Goal: Task Accomplishment & Management: Use online tool/utility

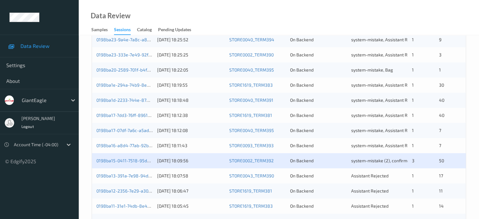
scroll to position [201, 0]
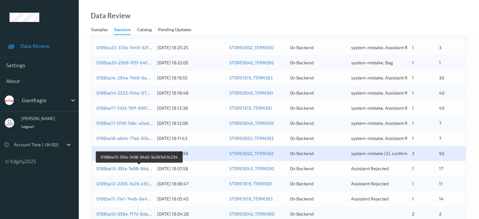
click at [126, 169] on link "0198ba13-391a-7e98-94d2-9a367e03c234" at bounding box center [139, 168] width 86 height 5
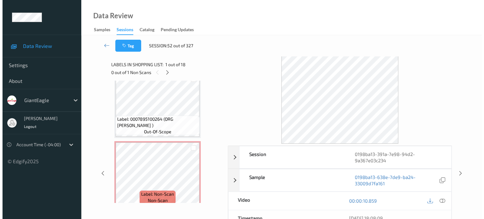
scroll to position [735, 0]
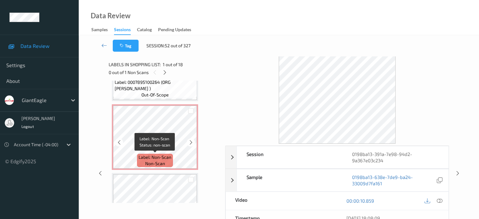
click at [152, 158] on span "Label: Non-Scan" at bounding box center [155, 157] width 33 height 6
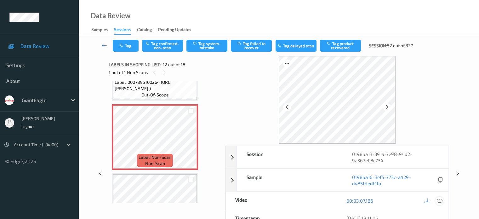
click at [438, 200] on icon at bounding box center [440, 201] width 6 height 6
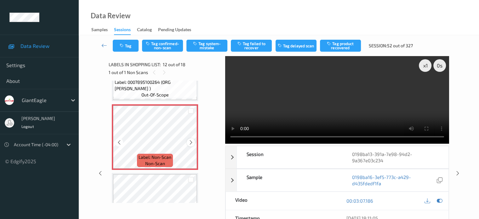
click at [190, 140] on icon at bounding box center [191, 143] width 5 height 6
click at [150, 161] on span "non-scan" at bounding box center [155, 163] width 20 height 6
click at [442, 201] on icon at bounding box center [440, 201] width 6 height 6
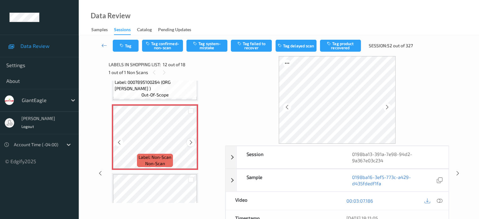
click at [192, 143] on icon at bounding box center [191, 143] width 5 height 6
click at [119, 142] on icon at bounding box center [119, 143] width 5 height 6
click at [192, 143] on icon at bounding box center [191, 143] width 5 height 6
click at [442, 202] on icon at bounding box center [440, 201] width 6 height 6
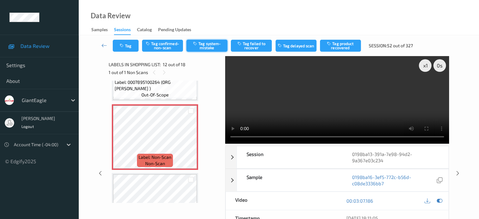
click at [209, 43] on button "Tag system-mistake" at bounding box center [207, 46] width 41 height 12
click at [129, 48] on button "Tag" at bounding box center [126, 46] width 26 height 12
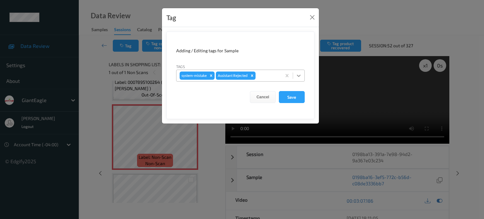
click at [300, 76] on icon at bounding box center [299, 76] width 6 height 6
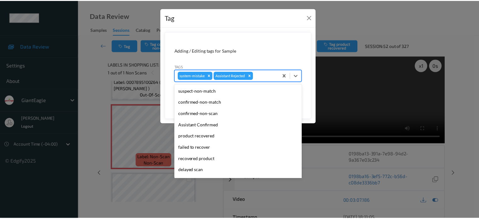
scroll to position [55, 0]
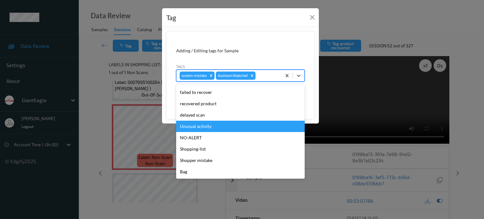
click at [190, 127] on div "Unusual activity" at bounding box center [240, 126] width 129 height 11
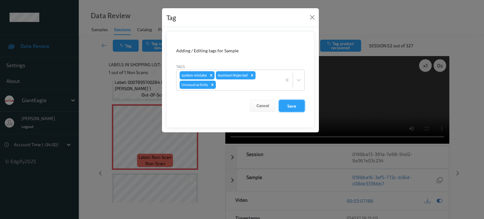
click at [289, 107] on button "Save" at bounding box center [292, 106] width 26 height 12
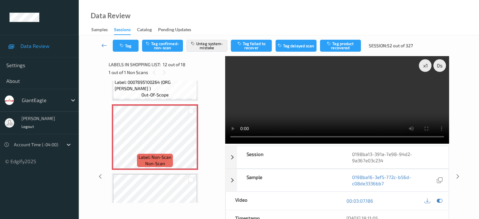
click at [104, 48] on icon at bounding box center [105, 45] width 6 height 6
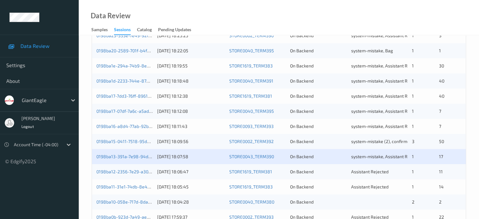
scroll to position [263, 0]
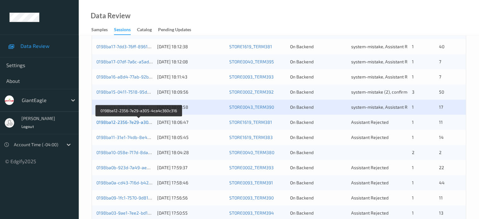
click at [125, 121] on link "0198ba12-2356-7e29-a305-4ca4c360c316" at bounding box center [139, 121] width 86 height 5
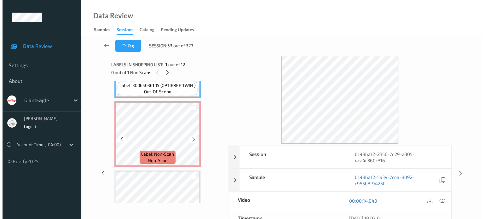
scroll to position [52, 0]
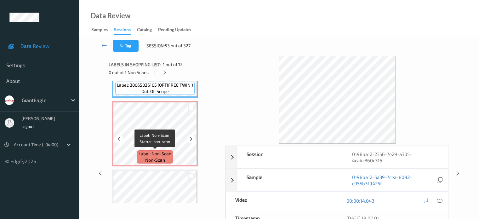
click at [159, 156] on span "Label: Non-Scan" at bounding box center [155, 154] width 33 height 6
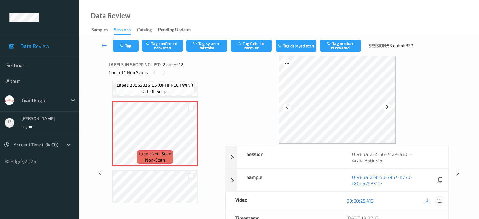
click at [441, 198] on icon at bounding box center [440, 201] width 6 height 6
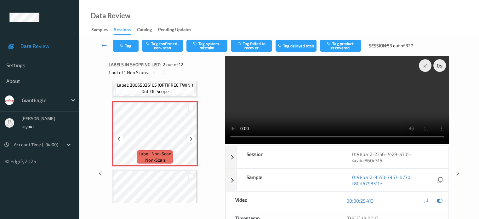
click at [194, 141] on icon at bounding box center [191, 139] width 5 height 6
click at [190, 139] on icon at bounding box center [191, 139] width 5 height 6
click at [121, 140] on icon at bounding box center [119, 139] width 5 height 6
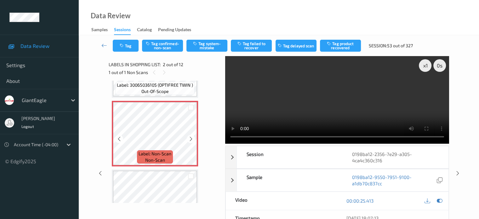
click at [121, 140] on icon at bounding box center [119, 139] width 5 height 6
click at [211, 45] on button "Tag system-mistake" at bounding box center [207, 46] width 41 height 12
click at [127, 51] on button "Tag" at bounding box center [126, 46] width 26 height 12
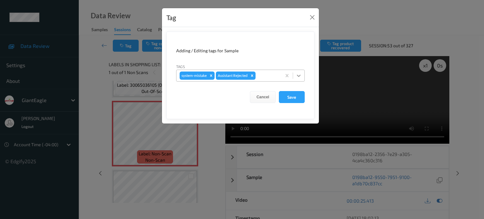
click at [300, 75] on icon at bounding box center [299, 76] width 4 height 2
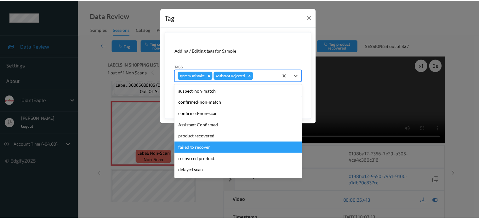
scroll to position [55, 0]
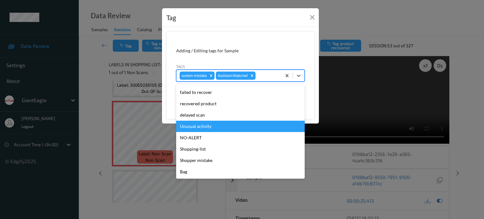
click at [197, 127] on div "Unusual activity" at bounding box center [240, 126] width 129 height 11
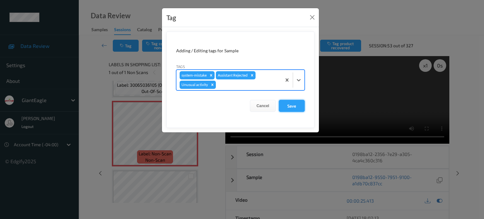
click at [290, 105] on button "Save" at bounding box center [292, 106] width 26 height 12
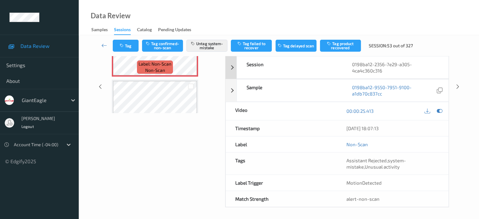
scroll to position [0, 0]
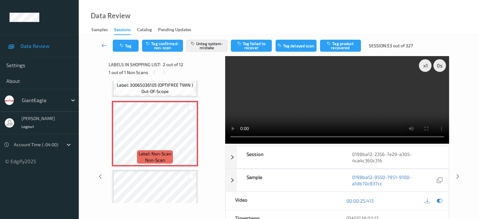
click at [105, 44] on icon at bounding box center [105, 45] width 6 height 6
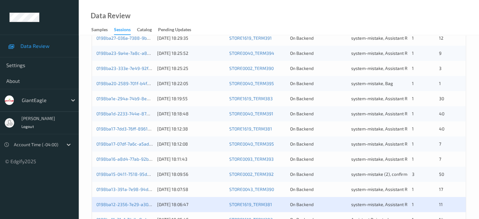
scroll to position [260, 0]
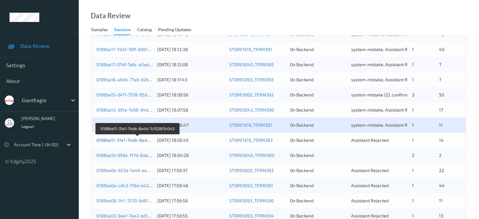
click at [131, 141] on link "0198ba11-31e1-74db-8e4d-7c1526f3c043" at bounding box center [137, 139] width 83 height 5
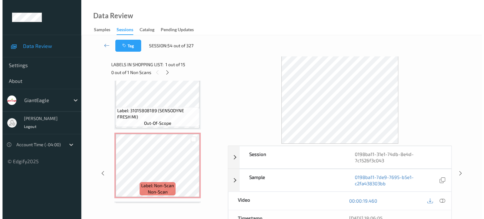
scroll to position [736, 0]
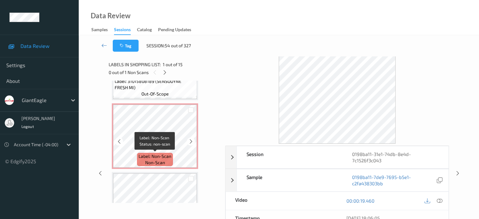
click at [159, 162] on span "non-scan" at bounding box center [155, 163] width 20 height 6
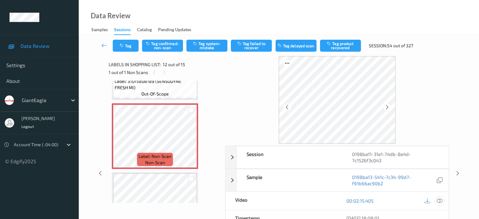
click at [440, 199] on icon at bounding box center [440, 201] width 6 height 6
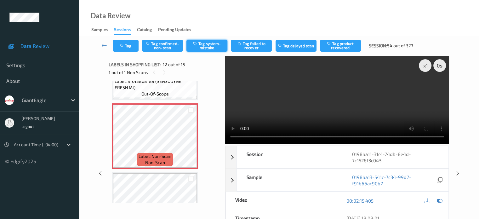
click at [204, 48] on button "Tag system-mistake" at bounding box center [207, 46] width 41 height 12
click at [130, 47] on button "Tag" at bounding box center [126, 46] width 26 height 12
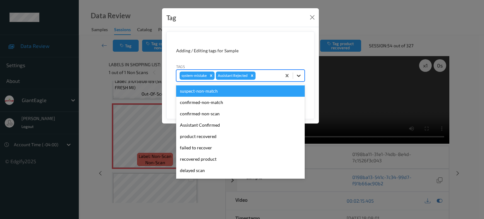
click at [297, 74] on icon at bounding box center [299, 76] width 6 height 6
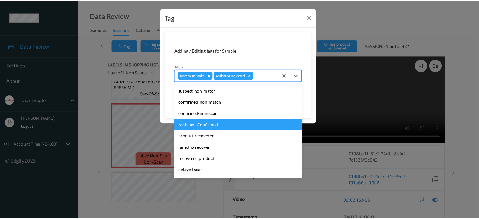
scroll to position [55, 0]
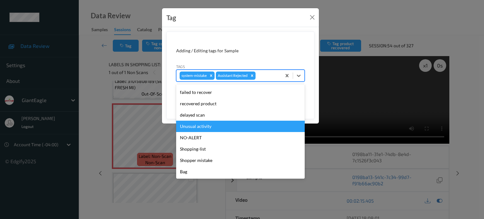
click at [199, 130] on div "Unusual activity" at bounding box center [240, 126] width 129 height 11
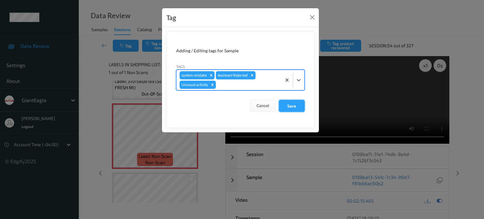
click at [291, 107] on button "Save" at bounding box center [292, 106] width 26 height 12
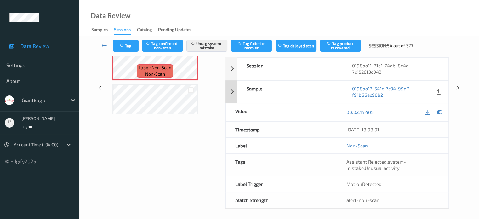
scroll to position [90, 0]
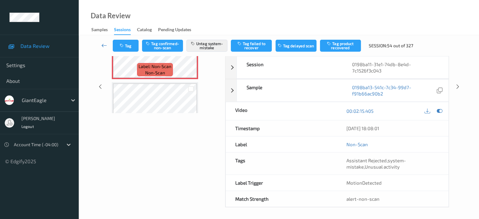
click at [106, 46] on icon at bounding box center [105, 45] width 6 height 6
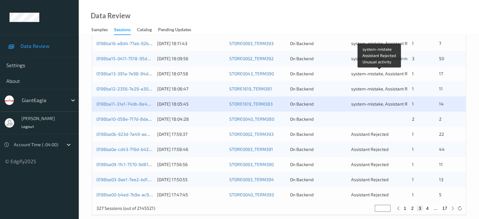
scroll to position [296, 0]
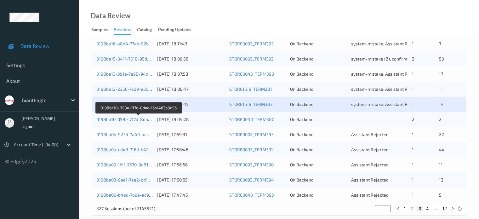
click at [128, 119] on link "0198ba10-058e-717d-8dac-16a1463b8d56" at bounding box center [138, 119] width 85 height 5
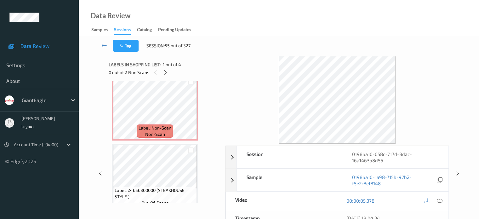
scroll to position [77, 0]
click at [155, 135] on span "non-scan" at bounding box center [155, 134] width 20 height 6
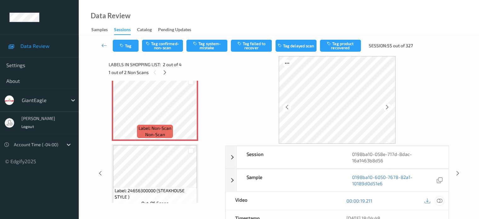
click at [441, 201] on icon at bounding box center [440, 201] width 6 height 6
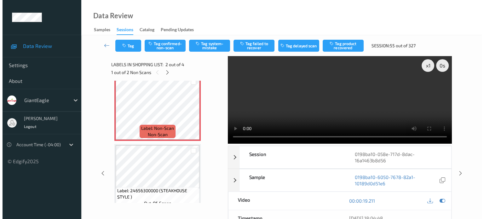
scroll to position [0, 0]
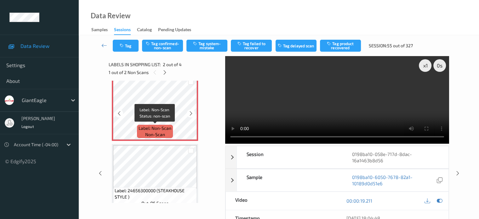
click at [156, 131] on span "Label: Non-Scan" at bounding box center [155, 128] width 33 height 6
click at [439, 199] on icon at bounding box center [440, 201] width 6 height 6
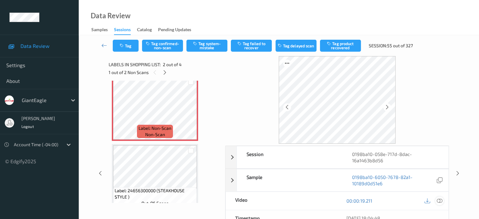
click at [438, 200] on icon at bounding box center [440, 201] width 6 height 6
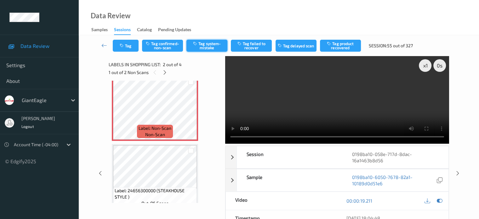
click at [209, 46] on button "Tag system-mistake" at bounding box center [207, 46] width 41 height 12
click at [130, 49] on button "Tag" at bounding box center [126, 46] width 26 height 12
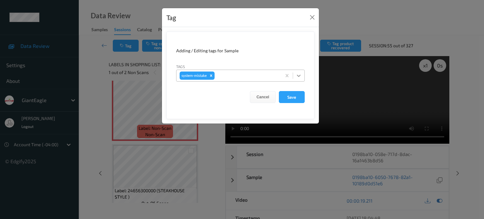
click at [299, 77] on icon at bounding box center [299, 76] width 6 height 6
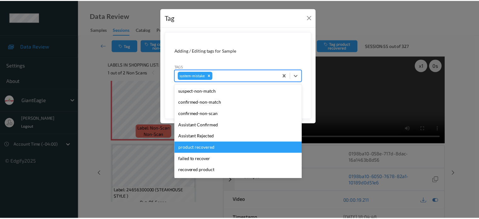
scroll to position [67, 0]
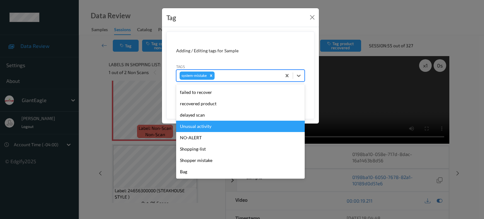
click at [199, 126] on div "Unusual activity" at bounding box center [240, 126] width 129 height 11
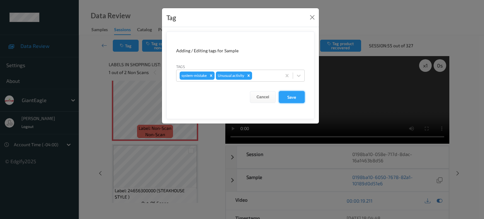
click at [292, 99] on button "Save" at bounding box center [292, 97] width 26 height 12
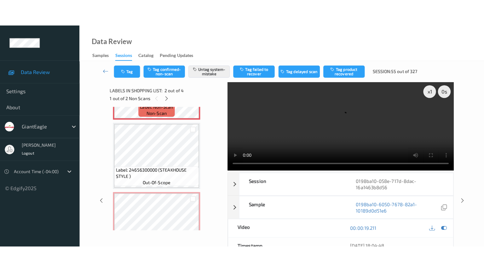
scroll to position [155, 0]
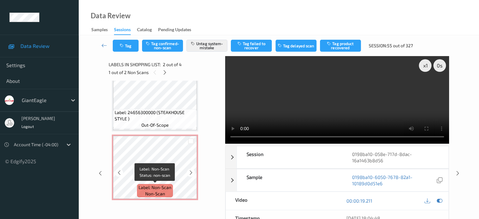
click at [159, 194] on span "non-scan" at bounding box center [155, 194] width 20 height 6
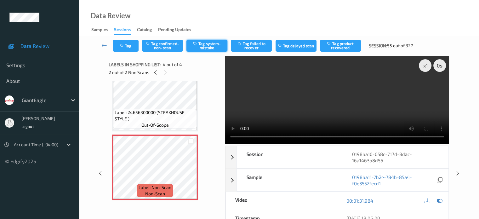
click at [204, 47] on button "Tag system-mistake" at bounding box center [207, 46] width 41 height 12
click at [130, 46] on button "Tag" at bounding box center [126, 46] width 26 height 12
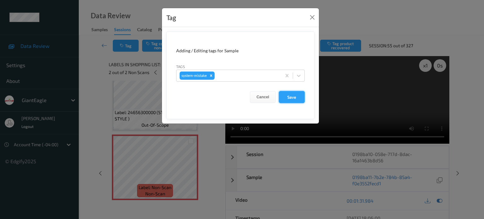
click at [289, 97] on button "Save" at bounding box center [292, 97] width 26 height 12
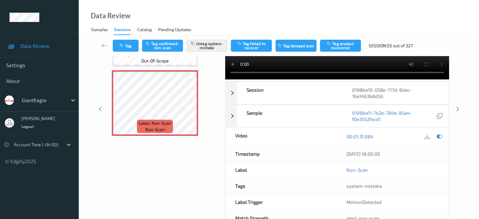
scroll to position [84, 0]
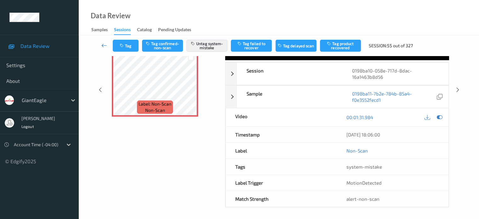
click at [102, 46] on icon at bounding box center [105, 45] width 6 height 6
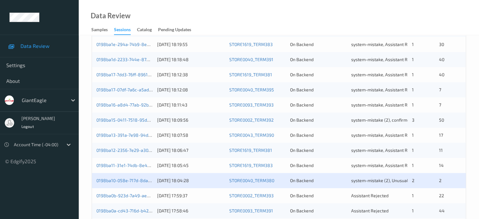
scroll to position [250, 0]
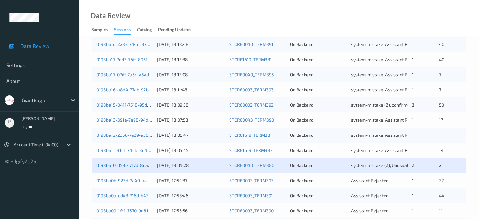
click at [121, 167] on link "0198ba10-058e-717d-8dac-16a1463b8d56" at bounding box center [138, 165] width 85 height 5
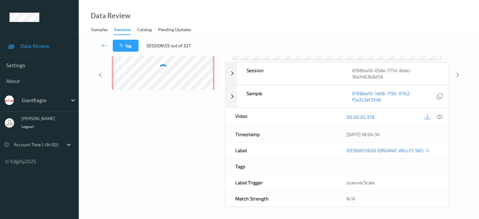
scroll to position [84, 0]
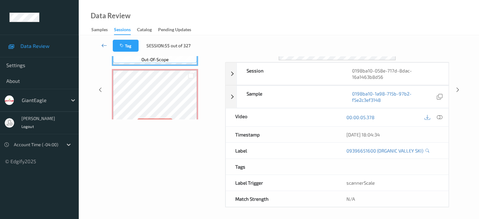
click at [106, 44] on icon at bounding box center [105, 45] width 6 height 6
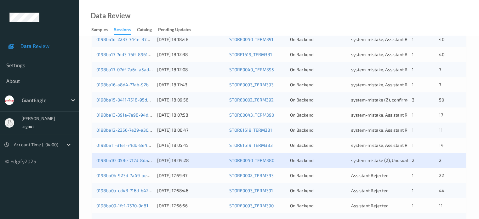
scroll to position [256, 0]
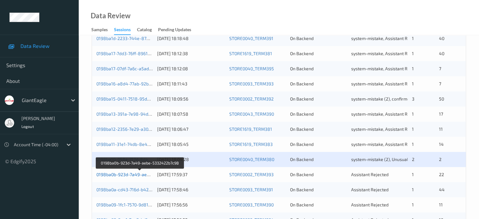
click at [126, 176] on link "0198ba0b-923d-7a49-aebe-5332422b7c98" at bounding box center [140, 174] width 88 height 5
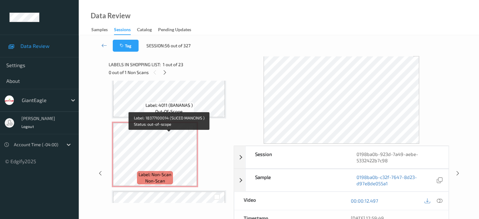
scroll to position [649, 0]
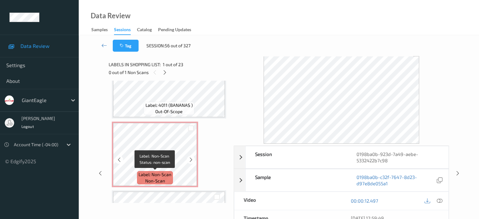
click at [153, 175] on span "Label: Non-Scan" at bounding box center [155, 174] width 33 height 6
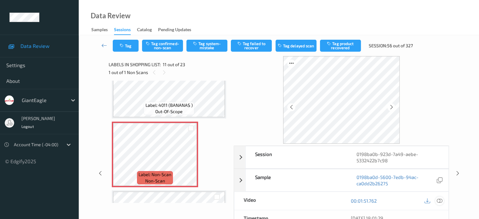
click at [441, 198] on icon at bounding box center [440, 201] width 6 height 6
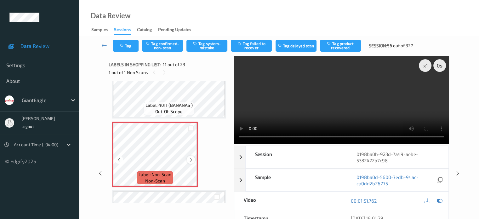
click at [193, 160] on icon at bounding box center [191, 160] width 5 height 6
click at [118, 162] on icon at bounding box center [119, 160] width 5 height 6
click at [191, 159] on icon at bounding box center [191, 160] width 5 height 6
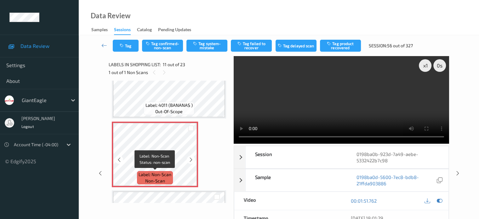
click at [157, 179] on span "non-scan" at bounding box center [155, 181] width 20 height 6
click at [441, 201] on icon at bounding box center [440, 201] width 6 height 6
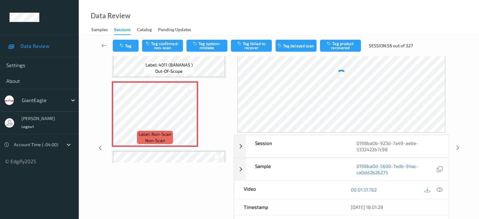
scroll to position [52, 0]
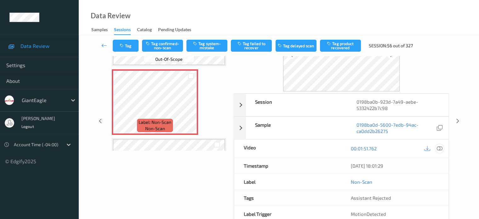
click at [439, 148] on icon at bounding box center [440, 149] width 6 height 6
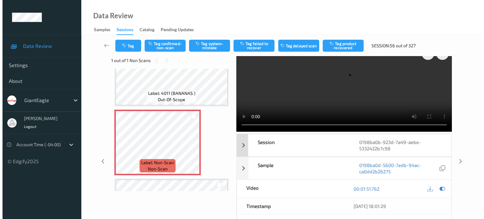
scroll to position [0, 0]
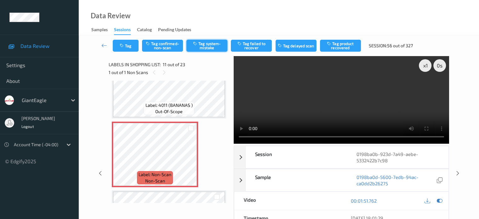
click at [201, 44] on button "Tag system-mistake" at bounding box center [207, 46] width 41 height 12
click at [125, 46] on icon "button" at bounding box center [122, 46] width 5 height 4
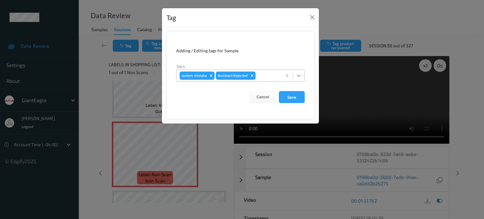
click at [298, 77] on icon at bounding box center [299, 76] width 6 height 6
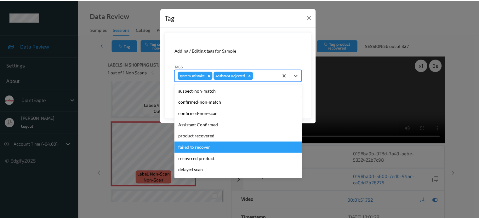
scroll to position [55, 0]
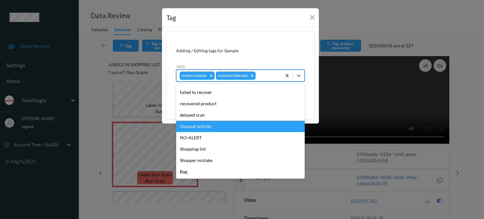
click at [190, 129] on div "Unusual activity" at bounding box center [240, 126] width 129 height 11
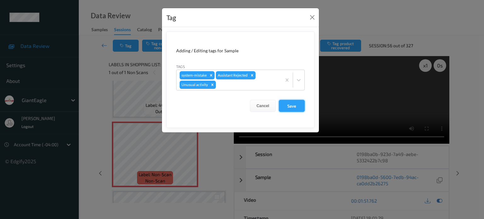
click at [296, 104] on button "Save" at bounding box center [292, 106] width 26 height 12
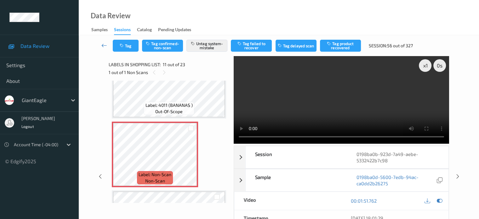
click at [104, 47] on icon at bounding box center [105, 45] width 6 height 6
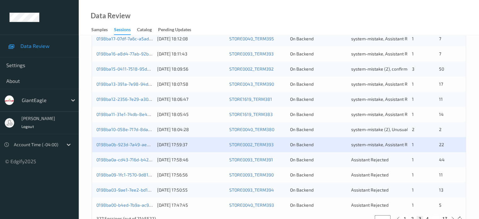
scroll to position [287, 0]
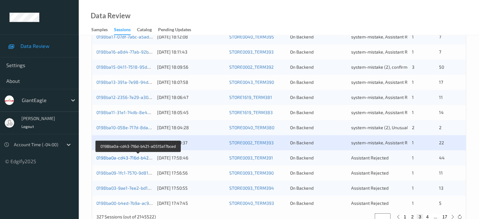
click at [124, 158] on link "0198ba0a-cd43-716d-b421-a0515a17bced" at bounding box center [138, 157] width 84 height 5
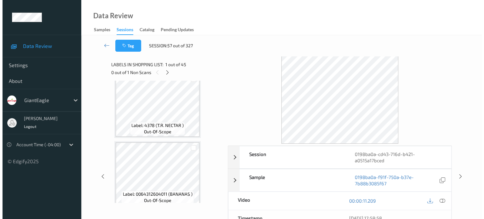
scroll to position [2522, 0]
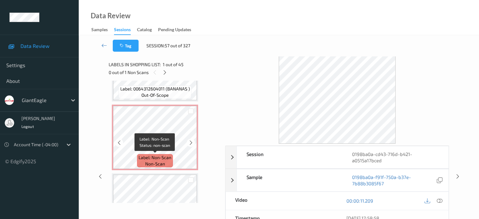
click at [150, 161] on span "non-scan" at bounding box center [155, 164] width 20 height 6
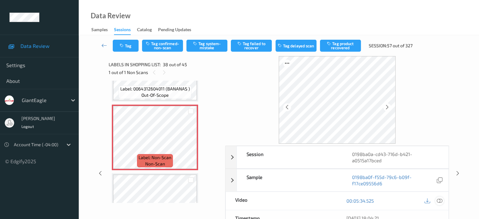
click at [438, 200] on icon at bounding box center [440, 201] width 6 height 6
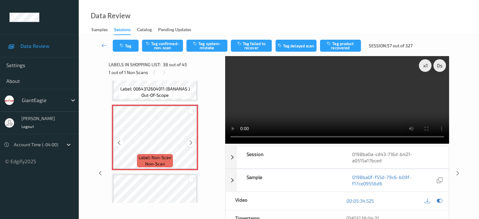
click at [193, 142] on icon at bounding box center [191, 143] width 5 height 6
click at [120, 143] on icon at bounding box center [119, 143] width 5 height 6
click at [211, 49] on button "Tag system-mistake" at bounding box center [207, 46] width 41 height 12
click at [122, 45] on icon "button" at bounding box center [122, 46] width 5 height 4
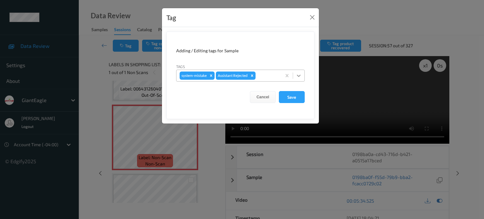
click at [298, 78] on icon at bounding box center [299, 76] width 6 height 6
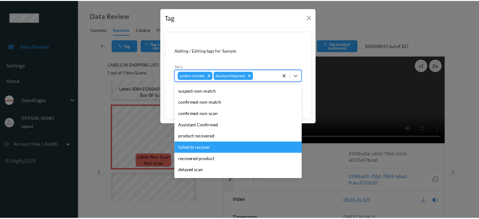
scroll to position [55, 0]
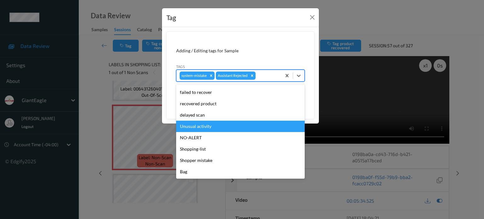
click at [196, 126] on div "Unusual activity" at bounding box center [240, 126] width 129 height 11
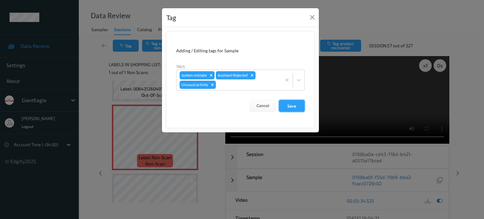
click at [298, 103] on button "Save" at bounding box center [292, 106] width 26 height 12
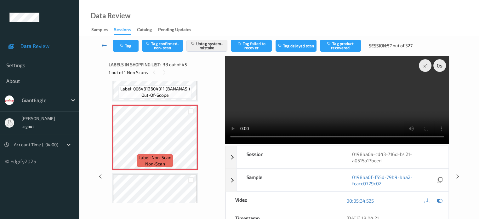
click at [104, 46] on icon at bounding box center [105, 45] width 6 height 6
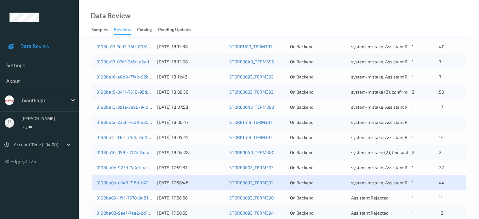
scroll to position [305, 0]
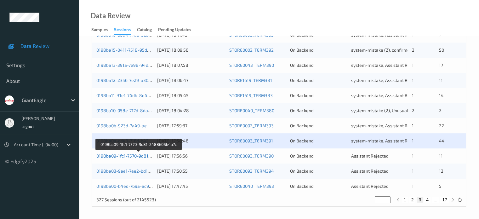
click at [125, 155] on link "0198ba09-1fc1-7570-9d81-2488605b4a7c" at bounding box center [138, 155] width 85 height 5
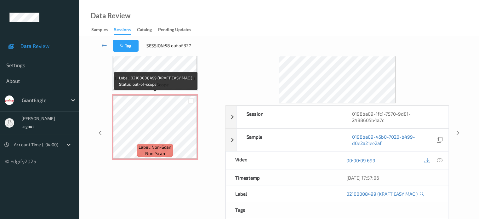
scroll to position [52, 0]
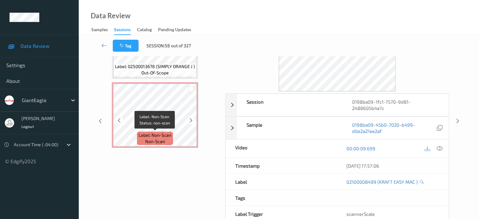
click at [150, 132] on span "Label: Non-Scan" at bounding box center [155, 135] width 33 height 6
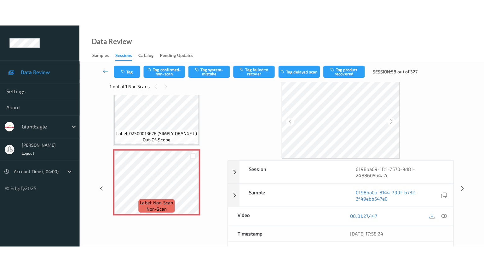
scroll to position [0, 0]
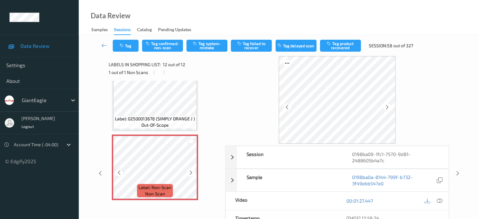
click at [121, 175] on icon at bounding box center [119, 173] width 5 height 6
click at [188, 171] on div at bounding box center [191, 173] width 8 height 8
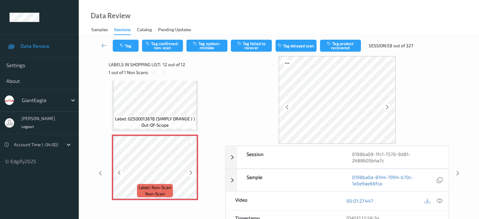
click at [188, 171] on div at bounding box center [191, 173] width 8 height 8
click at [443, 199] on div at bounding box center [440, 201] width 9 height 9
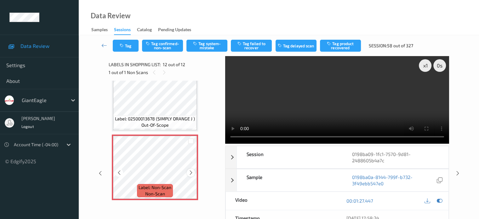
click at [191, 173] on icon at bounding box center [191, 173] width 5 height 6
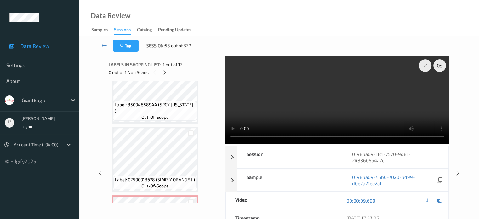
scroll to position [705, 0]
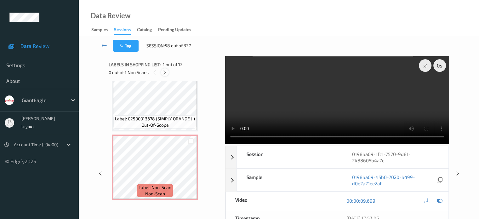
click at [166, 73] on icon at bounding box center [164, 73] width 5 height 6
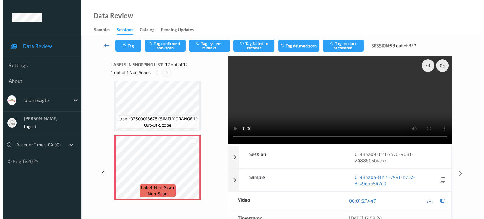
scroll to position [690, 0]
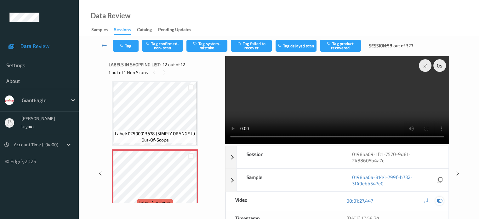
click at [441, 200] on icon at bounding box center [440, 201] width 6 height 6
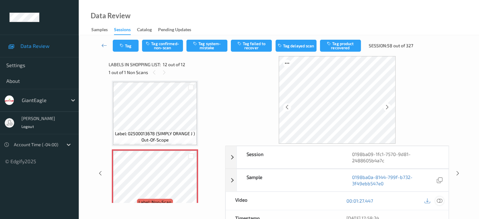
click at [441, 200] on icon at bounding box center [440, 201] width 6 height 6
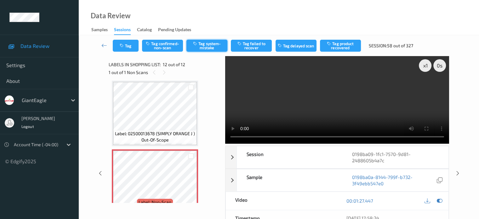
click at [211, 48] on button "Tag system-mistake" at bounding box center [207, 46] width 41 height 12
click at [135, 48] on button "Tag" at bounding box center [126, 46] width 26 height 12
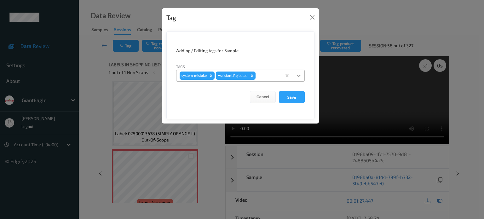
click at [298, 76] on icon at bounding box center [299, 76] width 6 height 6
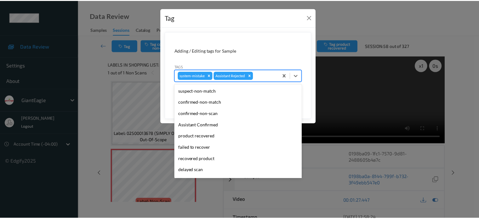
scroll to position [55, 0]
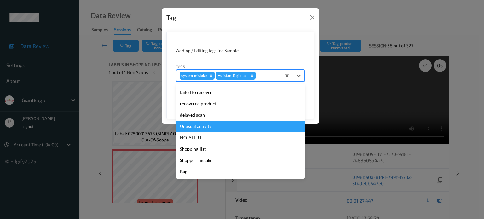
click at [187, 128] on div "Unusual activity" at bounding box center [240, 126] width 129 height 11
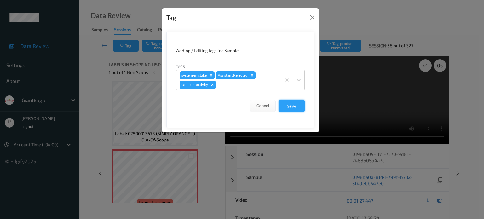
click at [295, 103] on button "Save" at bounding box center [292, 106] width 26 height 12
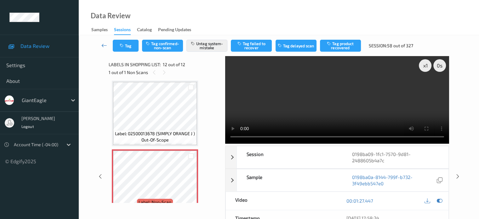
click at [102, 44] on icon at bounding box center [105, 45] width 6 height 6
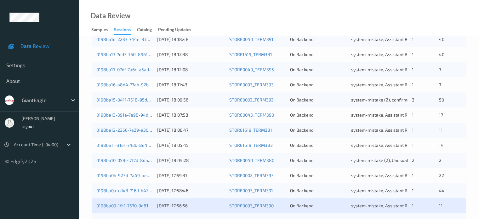
scroll to position [305, 0]
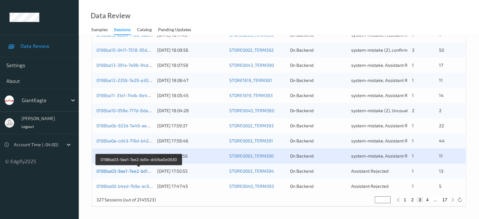
click at [134, 171] on link "0198ba03-9ae1-7ee2-bd1e-dcb1ba0e0630" at bounding box center [138, 170] width 85 height 5
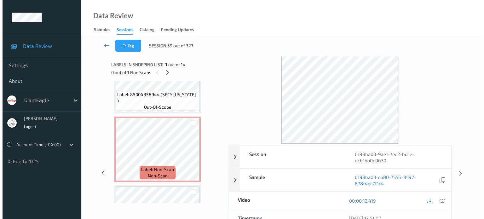
scroll to position [105, 0]
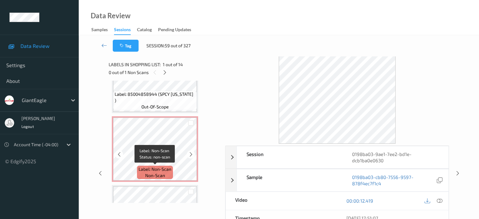
click at [149, 172] on span "non-scan" at bounding box center [155, 175] width 20 height 6
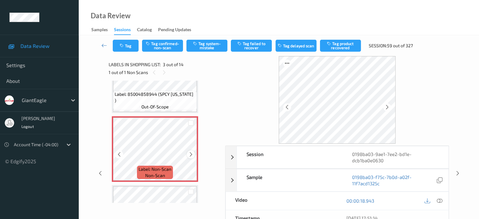
click at [192, 155] on icon at bounding box center [191, 155] width 5 height 6
click at [119, 158] on div at bounding box center [119, 154] width 8 height 8
click at [440, 198] on icon at bounding box center [440, 201] width 6 height 6
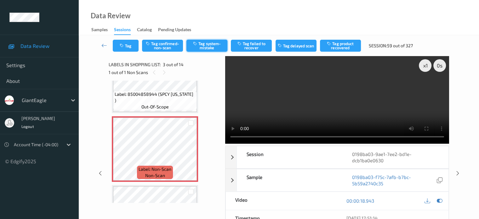
click at [203, 48] on button "Tag system-mistake" at bounding box center [207, 46] width 41 height 12
click at [124, 41] on button "Tag" at bounding box center [126, 46] width 26 height 12
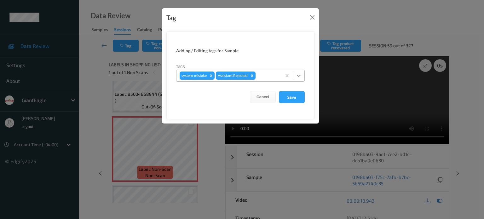
click at [299, 77] on icon at bounding box center [299, 76] width 6 height 6
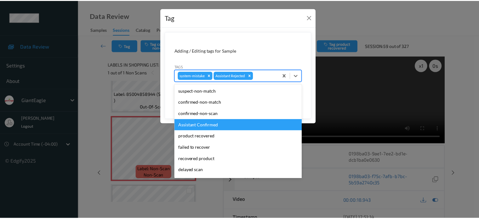
scroll to position [55, 0]
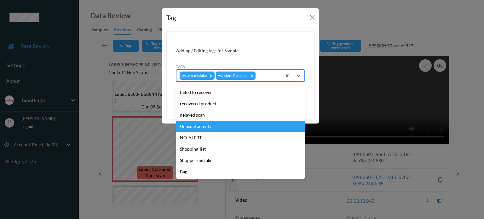
click at [196, 129] on div "Unusual activity" at bounding box center [240, 126] width 129 height 11
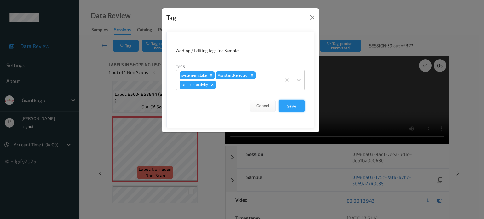
click at [293, 106] on button "Save" at bounding box center [292, 106] width 26 height 12
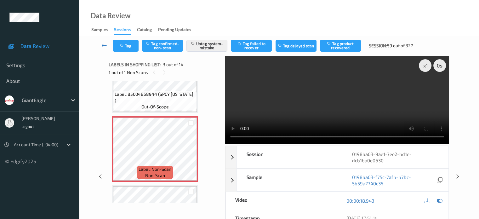
click at [105, 44] on icon at bounding box center [105, 45] width 6 height 6
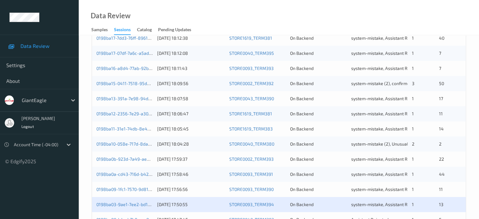
scroll to position [305, 0]
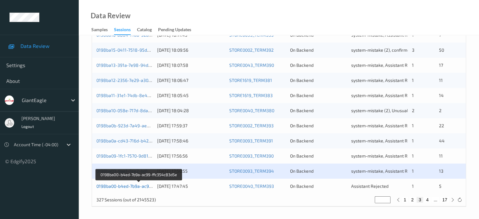
click at [124, 188] on link "0198ba00-b4ed-7b9a-ac99-ffc354c83d5e" at bounding box center [138, 185] width 85 height 5
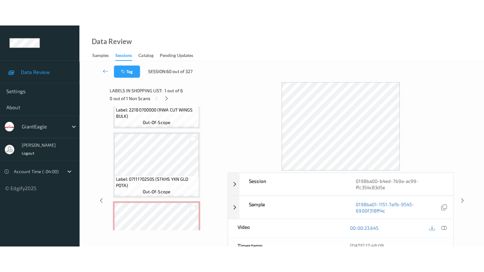
scroll to position [293, 0]
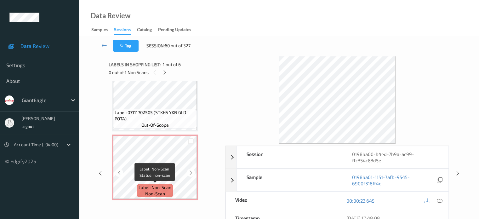
click at [149, 191] on span "non-scan" at bounding box center [155, 194] width 20 height 6
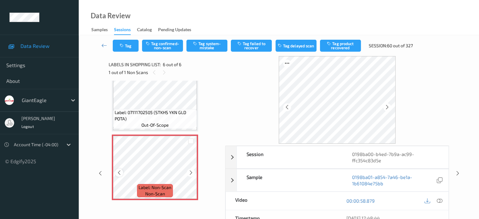
click at [120, 174] on icon at bounding box center [119, 173] width 5 height 6
click at [440, 203] on icon at bounding box center [440, 201] width 6 height 6
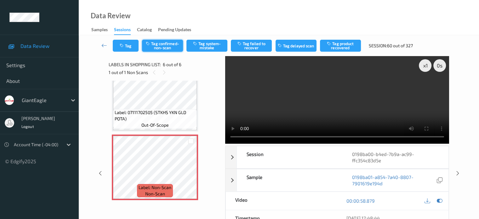
click at [161, 47] on button "Tag confirmed-non-scan" at bounding box center [162, 46] width 41 height 12
click at [129, 45] on button "Tag" at bounding box center [126, 46] width 26 height 12
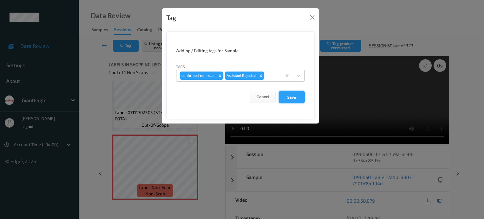
click at [293, 97] on button "Save" at bounding box center [292, 97] width 26 height 12
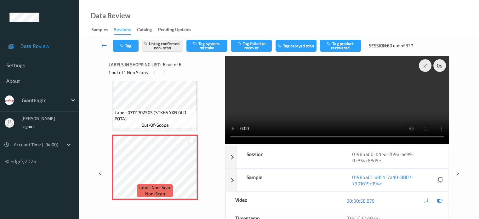
click at [103, 44] on icon at bounding box center [105, 45] width 6 height 6
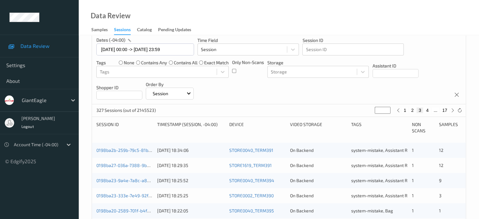
scroll to position [61, 0]
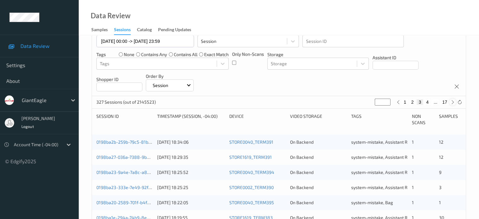
click at [452, 102] on icon at bounding box center [453, 102] width 5 height 5
type input "*"
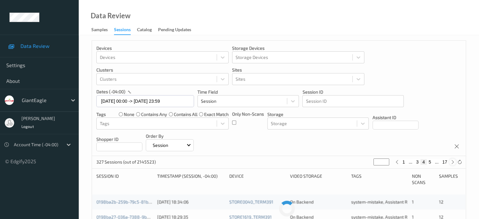
scroll to position [0, 0]
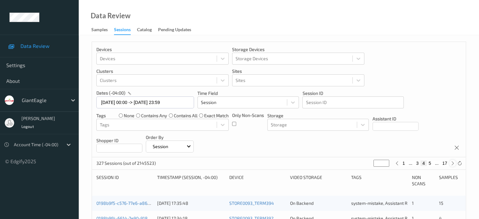
click at [453, 165] on icon at bounding box center [453, 163] width 5 height 5
type input "*"
click at [453, 165] on icon at bounding box center [453, 163] width 5 height 5
type input "*"
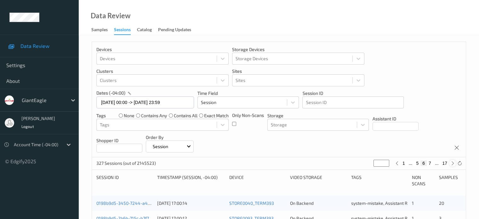
type input "*"
click at [453, 165] on icon at bounding box center [453, 163] width 5 height 5
type input "*"
click at [453, 165] on icon at bounding box center [453, 163] width 5 height 5
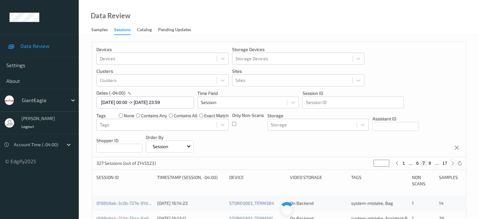
type input "*"
click at [453, 165] on icon at bounding box center [453, 163] width 5 height 5
type input "*"
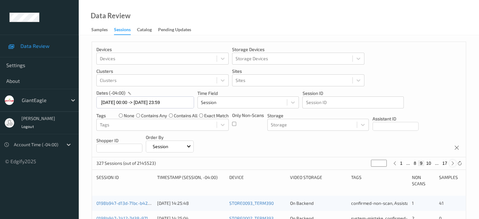
click at [453, 165] on icon at bounding box center [453, 163] width 5 height 5
type input "**"
click at [453, 165] on icon at bounding box center [453, 163] width 5 height 5
type input "**"
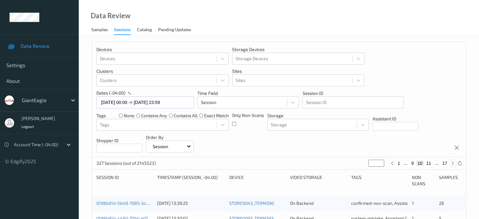
type input "**"
click at [453, 165] on icon at bounding box center [453, 163] width 5 height 5
type input "**"
click at [453, 165] on icon at bounding box center [453, 163] width 5 height 5
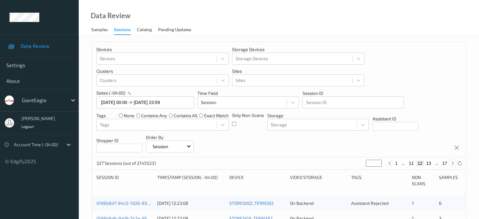
type input "**"
click at [453, 165] on icon at bounding box center [453, 163] width 5 height 5
type input "**"
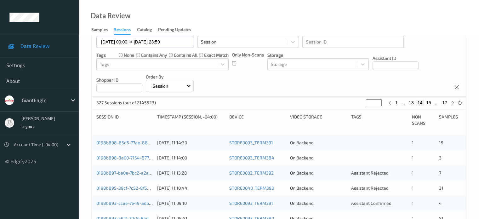
scroll to position [61, 0]
click at [124, 143] on link "0198b898-85d5-77ae-8863-95df9c9d5bb7" at bounding box center [139, 142] width 87 height 5
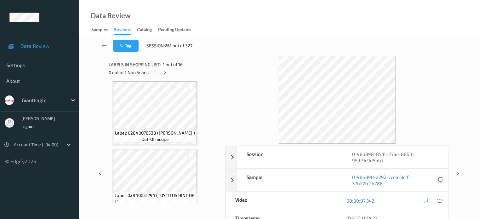
scroll to position [79, 0]
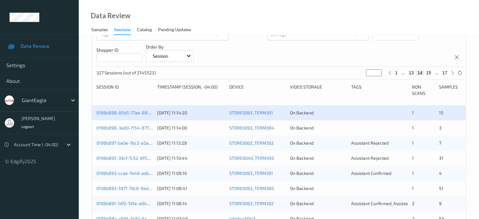
scroll to position [113, 0]
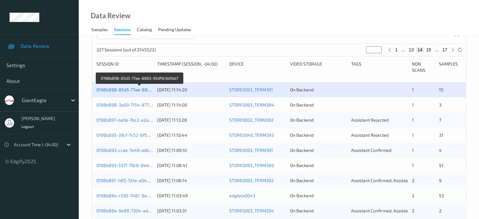
click at [124, 90] on link "0198b898-85d5-77ae-8863-95df9c9d5bb7" at bounding box center [139, 89] width 87 height 5
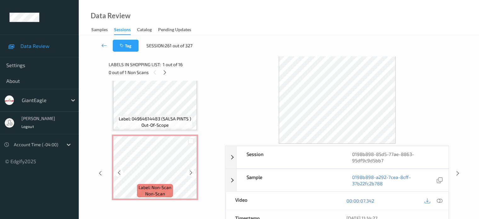
scroll to position [980, 0]
click at [153, 193] on span "non-scan" at bounding box center [155, 194] width 20 height 6
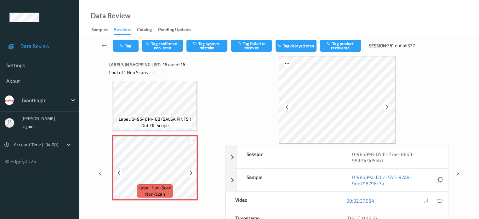
click at [117, 174] on icon at bounding box center [119, 173] width 5 height 6
click at [441, 199] on icon at bounding box center [440, 201] width 6 height 6
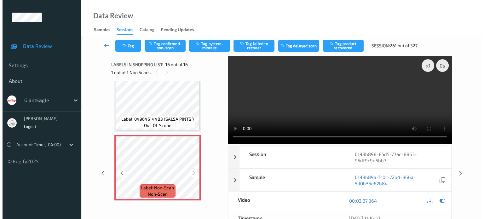
scroll to position [980, 0]
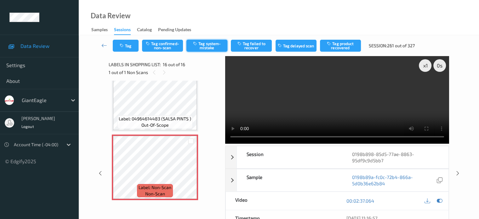
click at [207, 43] on button "Tag system-mistake" at bounding box center [207, 46] width 41 height 12
click at [129, 48] on button "Tag" at bounding box center [126, 46] width 26 height 12
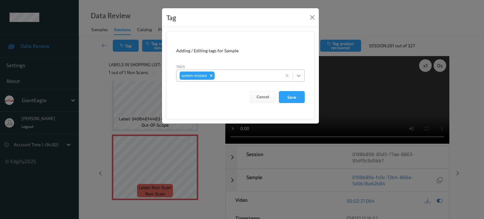
click at [300, 78] on icon at bounding box center [299, 76] width 6 height 6
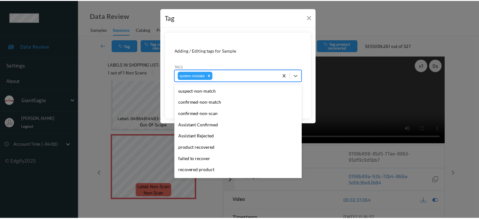
scroll to position [67, 0]
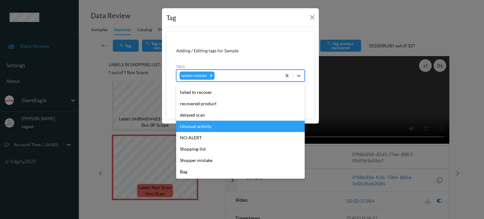
click at [193, 127] on div "Unusual activity" at bounding box center [240, 126] width 129 height 11
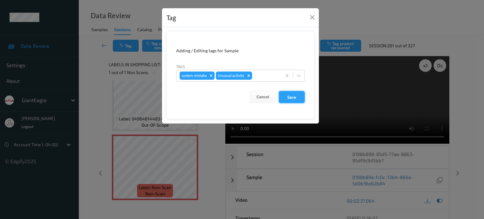
click at [293, 94] on button "Save" at bounding box center [292, 97] width 26 height 12
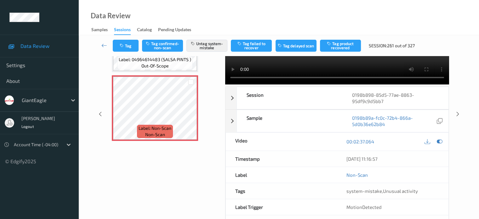
scroll to position [0, 0]
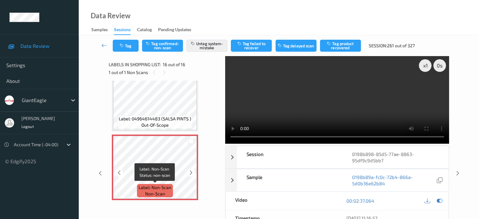
click at [160, 192] on span "non-scan" at bounding box center [155, 194] width 20 height 6
click at [101, 44] on link at bounding box center [104, 46] width 17 height 12
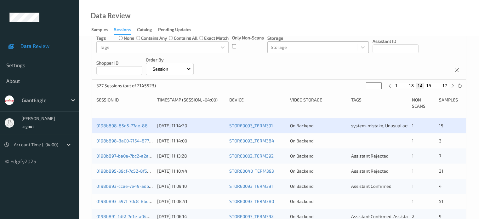
scroll to position [77, 0]
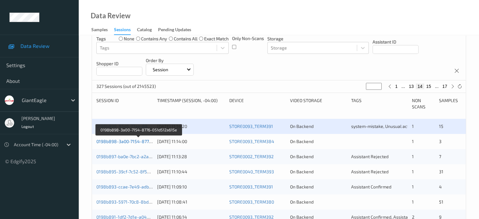
click at [131, 143] on link "0198b898-3a00-7154-8776-051d512a615e" at bounding box center [138, 141] width 85 height 5
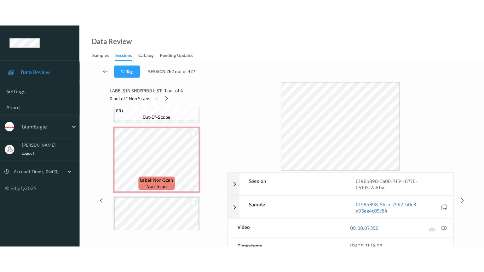
scroll to position [121, 0]
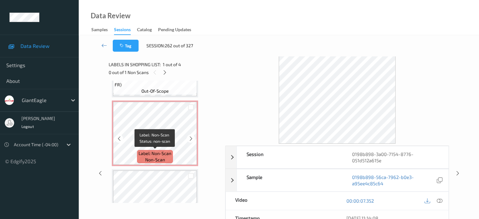
click at [156, 157] on span "non-scan" at bounding box center [155, 160] width 20 height 6
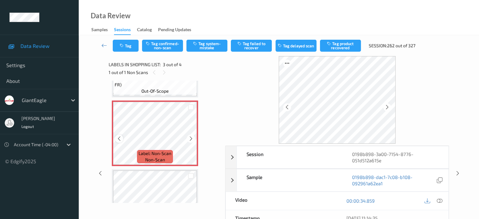
click at [120, 139] on icon at bounding box center [119, 139] width 5 height 6
click at [440, 200] on icon at bounding box center [440, 201] width 6 height 6
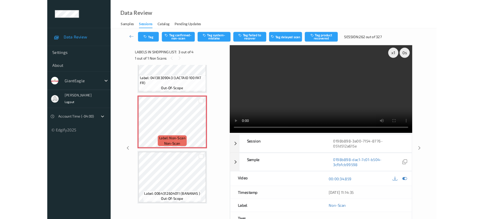
scroll to position [102, 0]
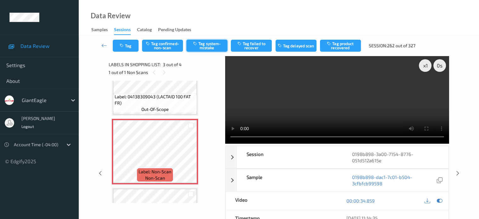
click at [201, 45] on button "Tag system-mistake" at bounding box center [207, 46] width 41 height 12
click at [127, 45] on button "Tag" at bounding box center [126, 46] width 26 height 12
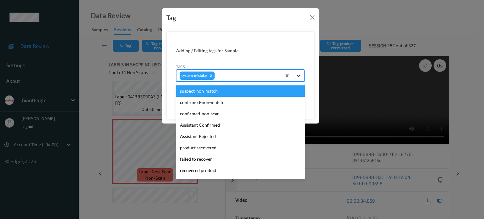
click at [300, 75] on icon at bounding box center [299, 76] width 4 height 2
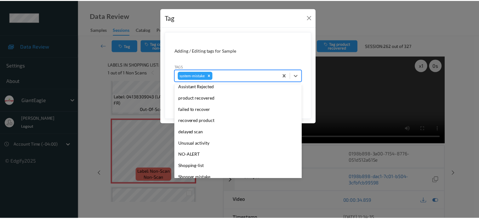
scroll to position [67, 0]
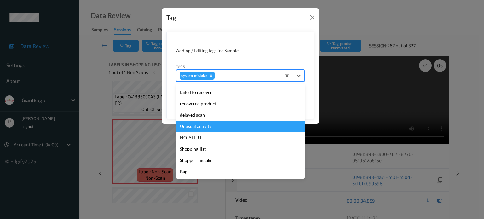
click at [208, 127] on div "Unusual activity" at bounding box center [240, 126] width 129 height 11
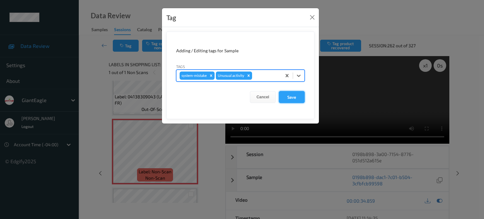
click at [291, 100] on button "Save" at bounding box center [292, 97] width 26 height 12
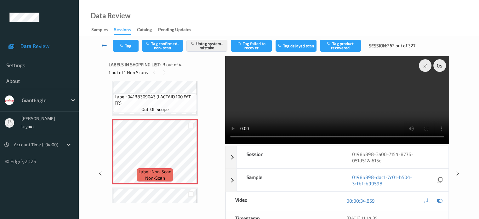
click at [105, 46] on icon at bounding box center [105, 45] width 6 height 6
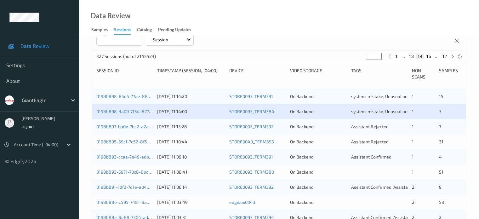
scroll to position [107, 0]
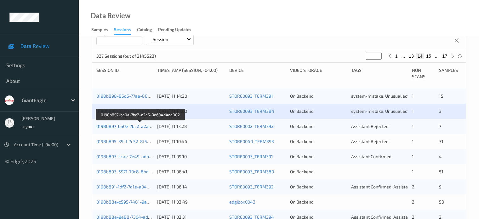
click at [133, 128] on link "0198b897-ba0e-7bc2-a2a5-3d604d4aa082" at bounding box center [140, 126] width 88 height 5
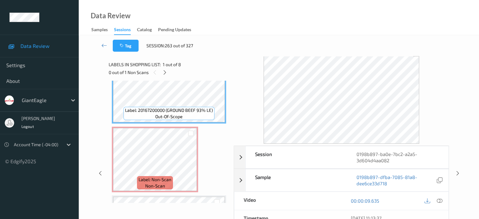
scroll to position [25, 0]
click at [160, 184] on span "non-scan" at bounding box center [155, 186] width 20 height 6
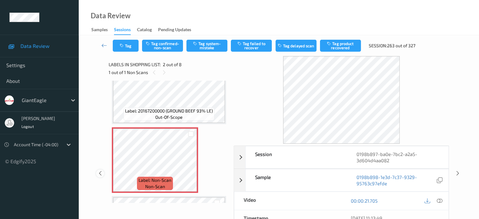
click at [101, 175] on icon at bounding box center [100, 174] width 5 height 6
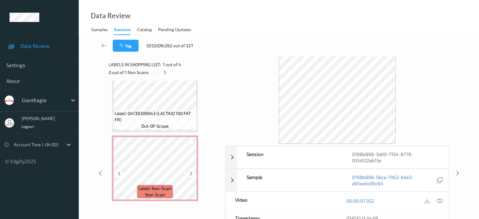
scroll to position [102, 0]
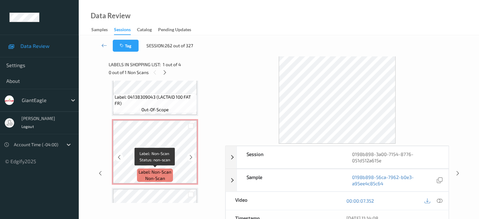
click at [155, 179] on span "non-scan" at bounding box center [155, 178] width 20 height 6
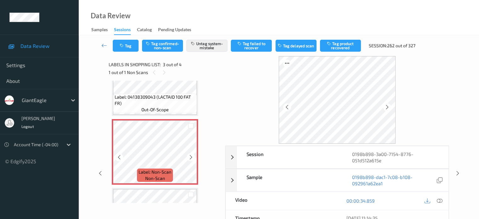
scroll to position [155, 0]
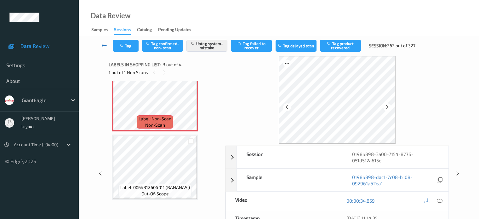
click at [104, 43] on icon at bounding box center [105, 45] width 6 height 6
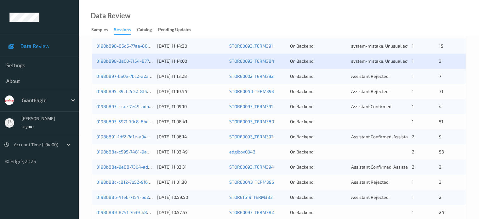
scroll to position [158, 0]
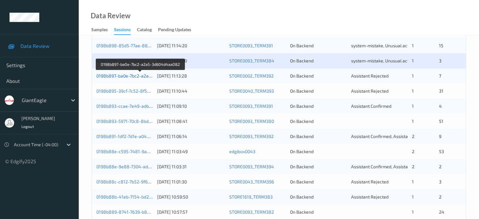
click at [124, 77] on link "0198b897-ba0e-7bc2-a2a5-3d604d4aa082" at bounding box center [140, 75] width 88 height 5
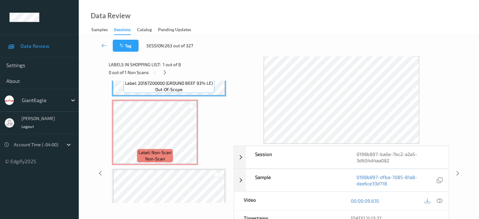
scroll to position [53, 0]
click at [149, 152] on span "Label: Non-Scan" at bounding box center [155, 152] width 33 height 6
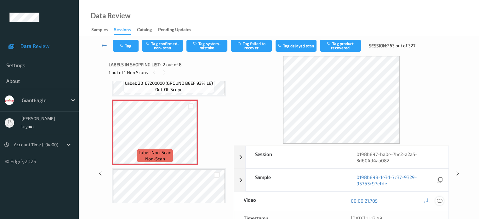
click at [440, 200] on icon at bounding box center [440, 201] width 6 height 6
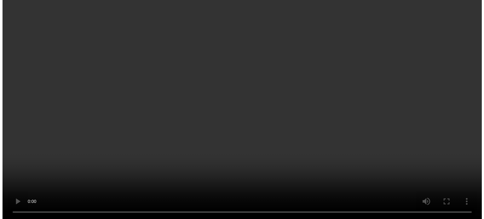
scroll to position [72, 0]
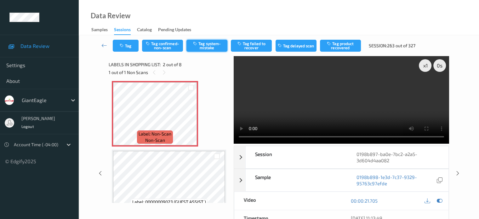
click at [205, 48] on button "Tag system-mistake" at bounding box center [207, 46] width 41 height 12
click at [128, 49] on button "Tag" at bounding box center [126, 46] width 26 height 12
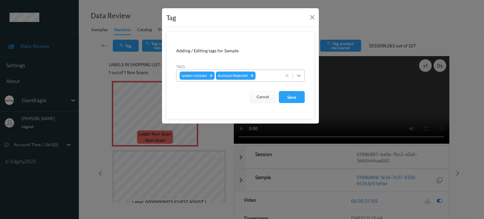
click at [299, 76] on icon at bounding box center [299, 76] width 4 height 2
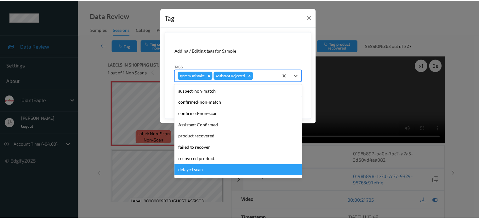
scroll to position [55, 0]
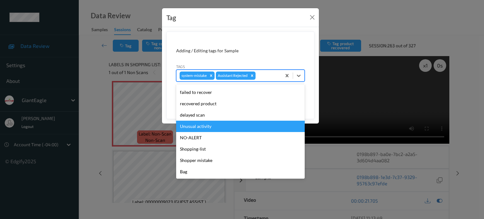
click at [193, 127] on div "Unusual activity" at bounding box center [240, 126] width 129 height 11
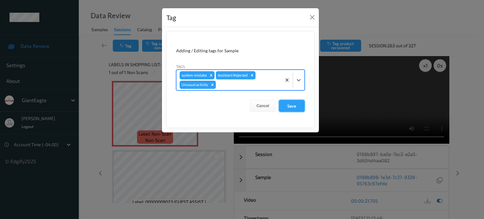
click at [293, 103] on button "Save" at bounding box center [292, 106] width 26 height 12
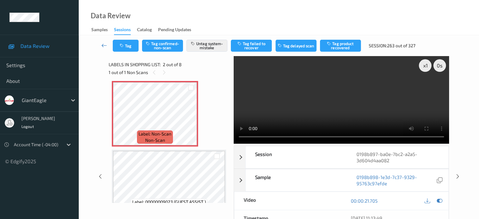
click at [105, 47] on icon at bounding box center [105, 45] width 6 height 6
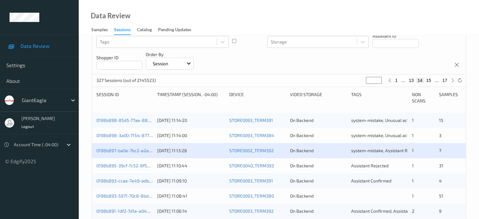
scroll to position [113, 0]
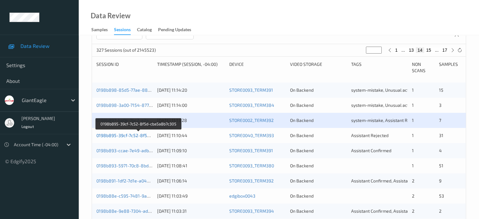
click at [127, 135] on link "0198b895-39cf-7c52-8f5d-cba5a8b7c305" at bounding box center [138, 135] width 85 height 5
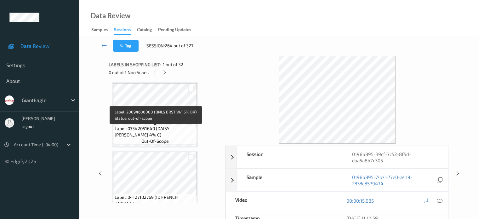
scroll to position [492, 0]
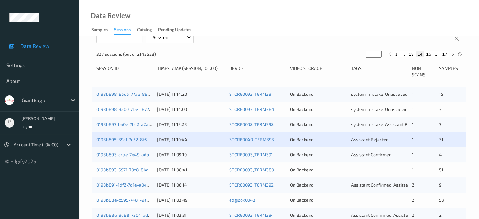
scroll to position [113, 0]
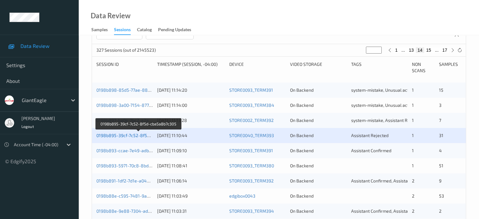
click at [135, 134] on link "0198b895-39cf-7c52-8f5d-cba5a8b7c305" at bounding box center [138, 135] width 85 height 5
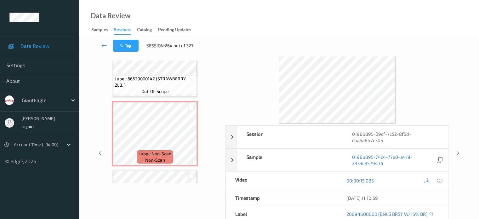
scroll to position [1914, 0]
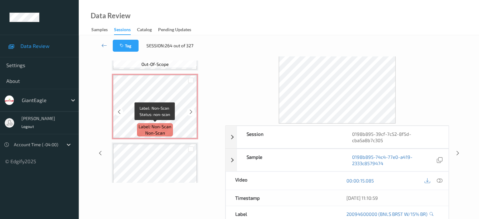
click at [154, 130] on span "non-scan" at bounding box center [155, 133] width 20 height 6
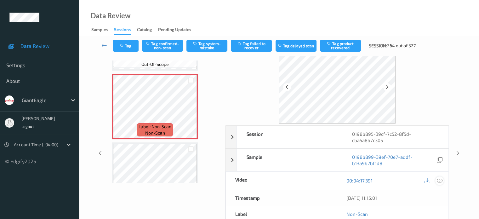
click at [440, 180] on icon at bounding box center [440, 181] width 6 height 6
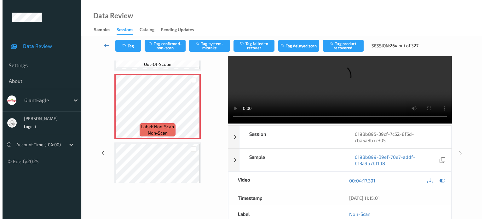
scroll to position [0, 0]
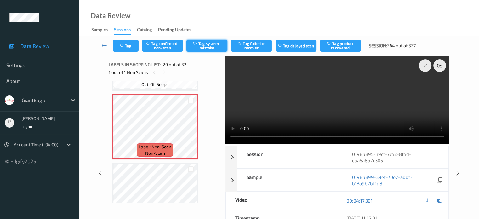
click at [206, 47] on button "Tag system-mistake" at bounding box center [207, 46] width 41 height 12
click at [124, 43] on button "Tag" at bounding box center [126, 46] width 26 height 12
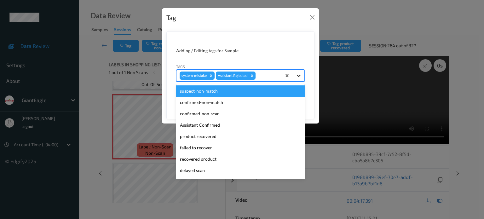
click at [297, 77] on icon at bounding box center [299, 76] width 6 height 6
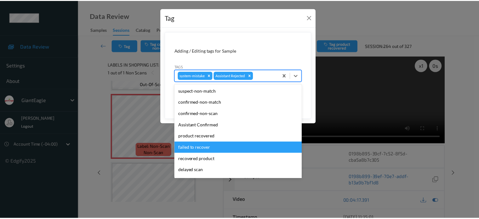
scroll to position [55, 0]
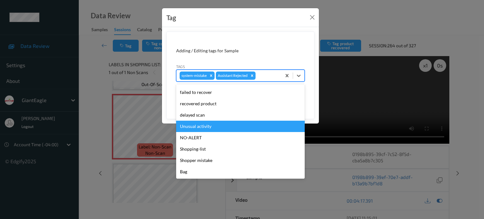
click at [196, 127] on div "Unusual activity" at bounding box center [240, 126] width 129 height 11
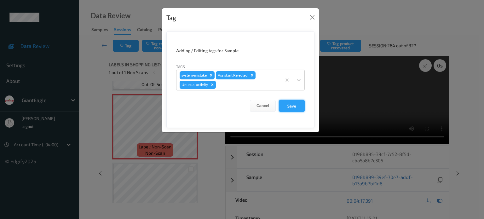
click at [288, 108] on button "Save" at bounding box center [292, 106] width 26 height 12
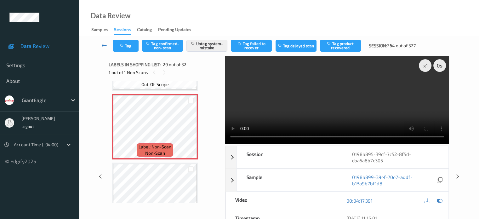
click at [102, 45] on icon at bounding box center [105, 45] width 6 height 6
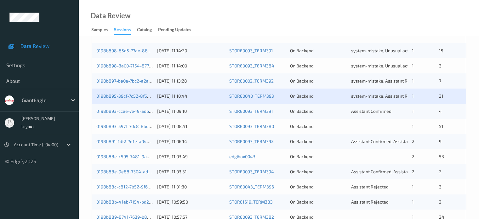
scroll to position [152, 0]
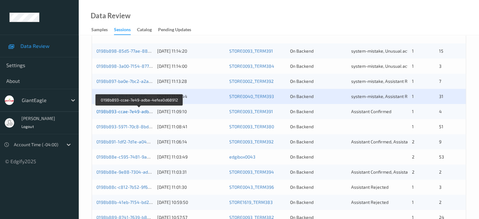
click at [130, 112] on link "0198b893-ccae-7e49-adba-4efea0d68912" at bounding box center [139, 111] width 86 height 5
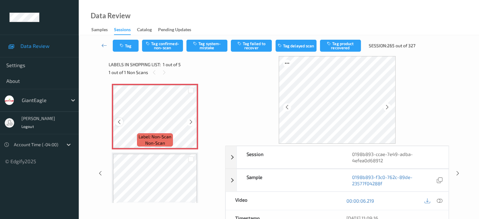
click at [117, 124] on icon at bounding box center [119, 122] width 5 height 6
click at [441, 200] on icon at bounding box center [440, 201] width 6 height 6
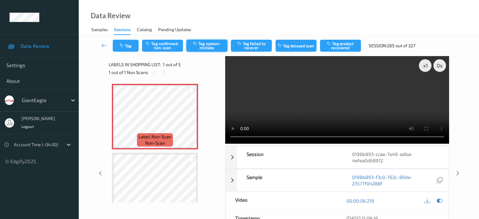
click at [213, 45] on button "Tag system-mistake" at bounding box center [207, 46] width 41 height 12
click at [132, 45] on button "Tag" at bounding box center [126, 46] width 26 height 12
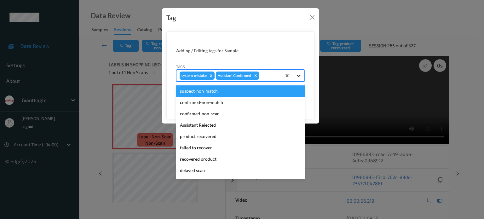
click at [299, 77] on icon at bounding box center [299, 76] width 6 height 6
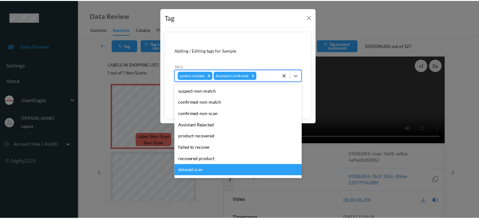
scroll to position [55, 0]
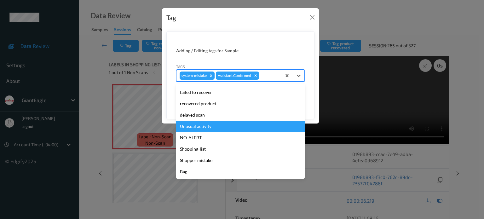
click at [200, 127] on div "Unusual activity" at bounding box center [240, 126] width 129 height 11
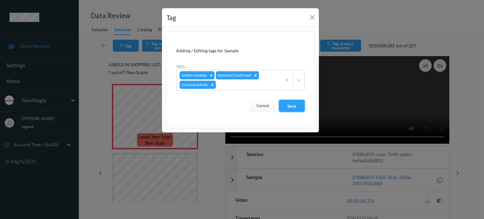
click at [294, 107] on button "Save" at bounding box center [292, 106] width 26 height 12
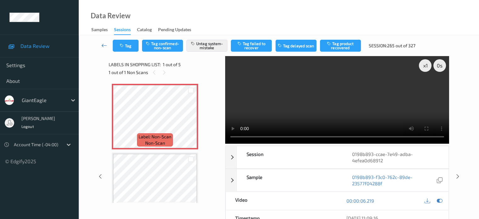
click at [103, 46] on icon at bounding box center [105, 45] width 6 height 6
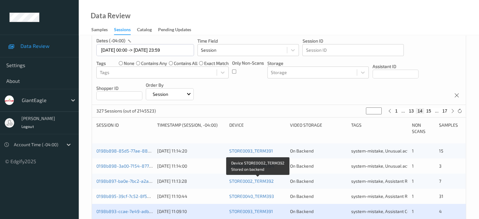
scroll to position [105, 0]
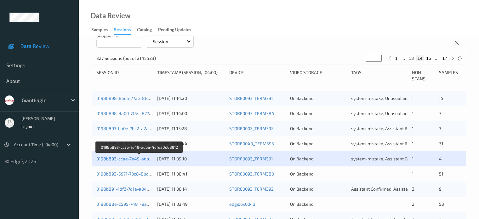
click at [131, 160] on link "0198b893-ccae-7e49-adba-4efea0d68912" at bounding box center [139, 158] width 86 height 5
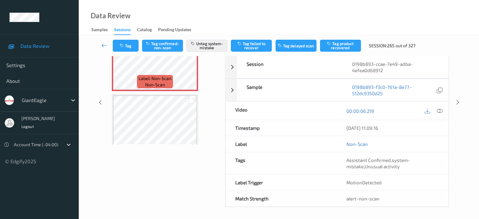
click at [103, 46] on icon at bounding box center [105, 45] width 6 height 6
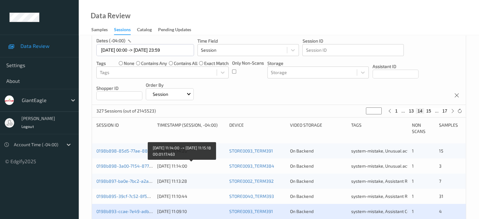
scroll to position [105, 0]
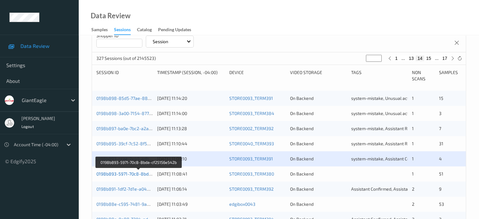
click at [127, 172] on link "0198b893-5971-70c8-8bda-cf25156e542b" at bounding box center [138, 173] width 85 height 5
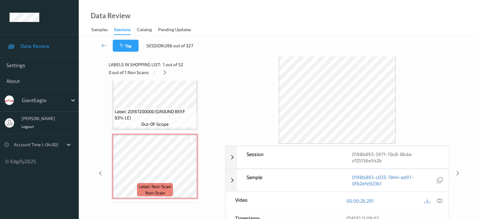
scroll to position [2702, 0]
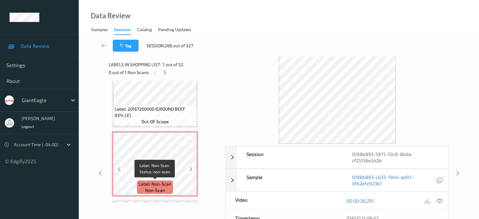
click at [159, 191] on span "non-scan" at bounding box center [155, 190] width 20 height 6
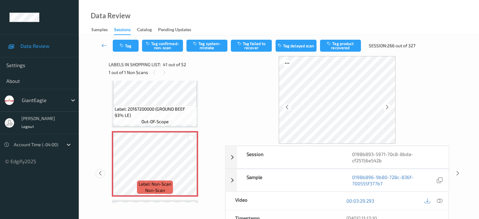
click at [102, 174] on icon at bounding box center [100, 174] width 5 height 6
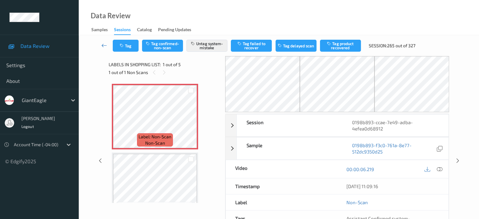
click at [104, 43] on icon at bounding box center [105, 45] width 6 height 6
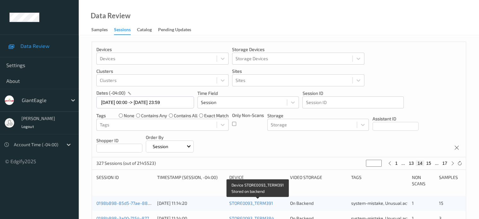
scroll to position [105, 0]
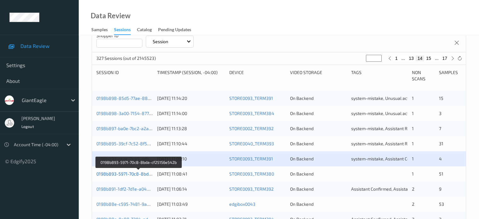
click at [123, 173] on link "0198b893-5971-70c8-8bda-cf25156e542b" at bounding box center [138, 173] width 85 height 5
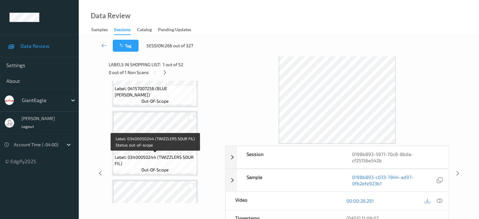
scroll to position [2723, 0]
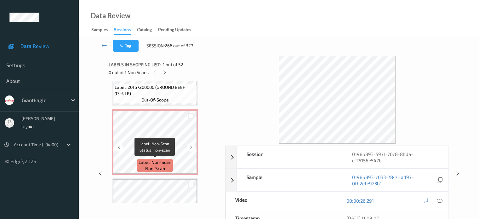
click at [166, 171] on div "Label: Non-Scan non-scan" at bounding box center [155, 165] width 36 height 13
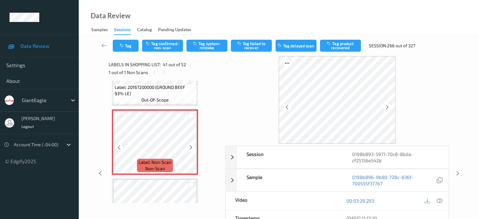
click at [118, 147] on icon at bounding box center [119, 148] width 5 height 6
click at [441, 200] on icon at bounding box center [440, 201] width 6 height 6
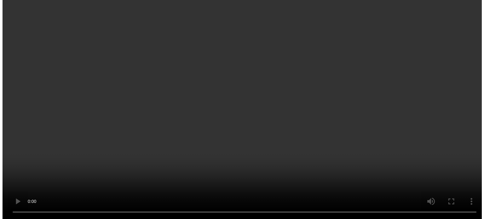
scroll to position [3039, 0]
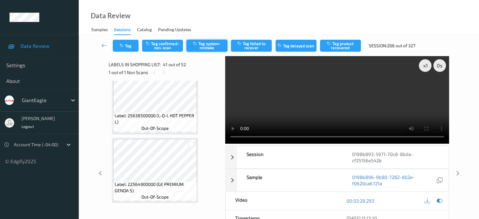
click at [207, 46] on button "Tag system-mistake" at bounding box center [207, 46] width 41 height 12
click at [126, 48] on button "Tag" at bounding box center [126, 46] width 26 height 12
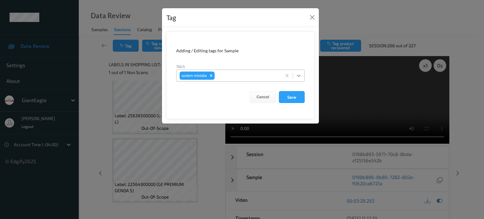
click at [299, 77] on icon at bounding box center [299, 76] width 6 height 6
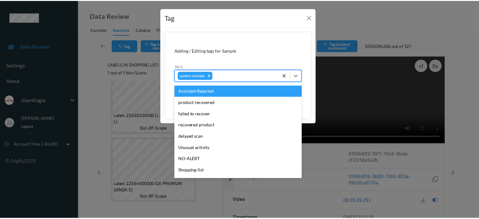
scroll to position [67, 0]
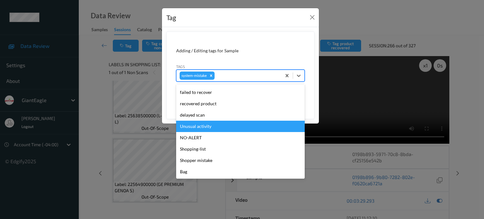
click at [197, 127] on div "Unusual activity" at bounding box center [240, 126] width 129 height 11
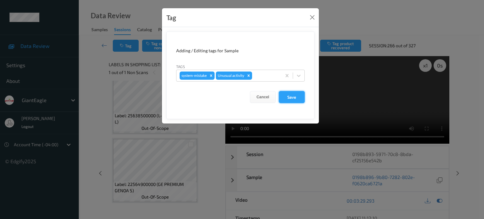
click at [295, 98] on button "Save" at bounding box center [292, 97] width 26 height 12
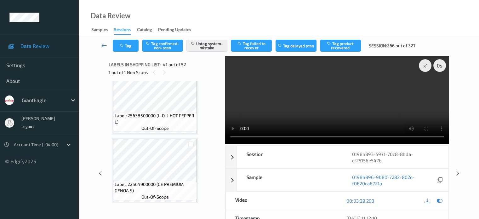
click at [103, 47] on icon at bounding box center [105, 45] width 6 height 6
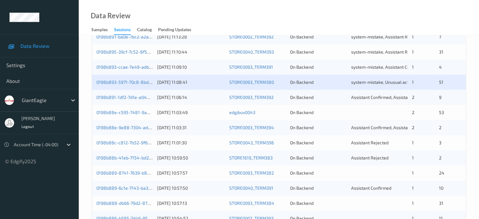
scroll to position [214, 0]
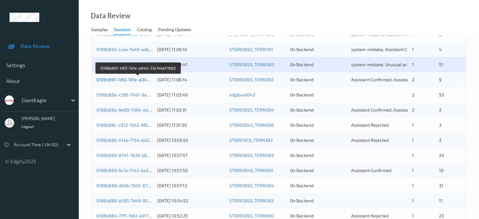
click at [130, 81] on link "0198b891-1df2-7d1e-a040-51e74bef7883" at bounding box center [138, 79] width 84 height 5
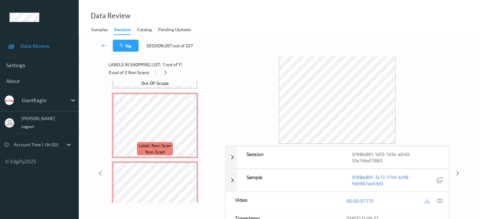
scroll to position [129, 0]
click at [154, 151] on span "non-scan" at bounding box center [155, 152] width 20 height 6
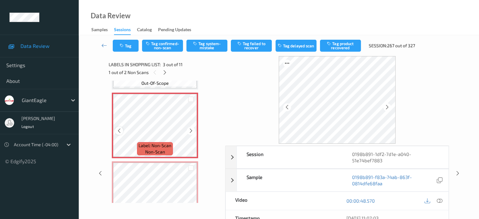
click at [120, 132] on icon at bounding box center [119, 131] width 5 height 6
click at [439, 201] on icon at bounding box center [440, 201] width 6 height 6
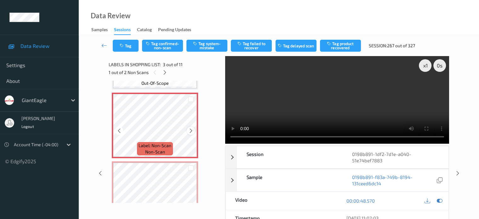
click at [192, 130] on icon at bounding box center [191, 131] width 5 height 6
click at [120, 132] on icon at bounding box center [119, 131] width 5 height 6
click at [215, 48] on button "Tag system-mistake" at bounding box center [207, 46] width 41 height 12
click at [127, 46] on button "Tag" at bounding box center [126, 46] width 26 height 12
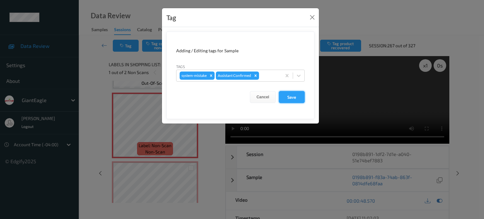
click at [293, 98] on button "Save" at bounding box center [292, 97] width 26 height 12
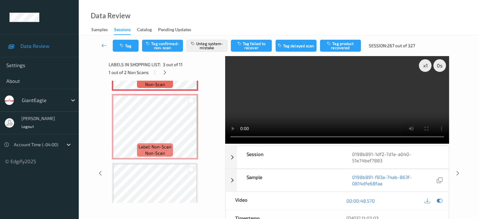
scroll to position [195, 0]
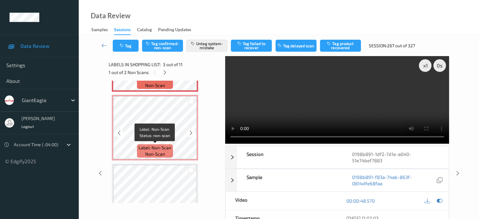
click at [146, 149] on span "Label: Non-Scan" at bounding box center [155, 148] width 33 height 6
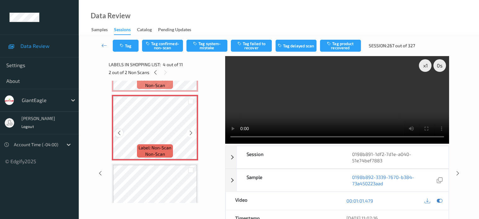
click at [117, 132] on icon at bounding box center [119, 133] width 5 height 6
click at [118, 134] on icon at bounding box center [119, 133] width 5 height 6
click at [121, 136] on div at bounding box center [119, 133] width 8 height 8
click at [117, 133] on icon at bounding box center [119, 133] width 5 height 6
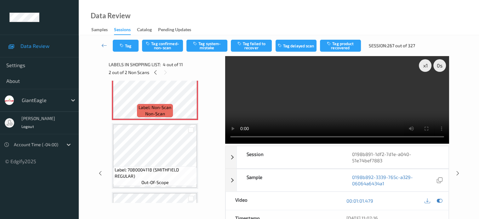
scroll to position [247, 0]
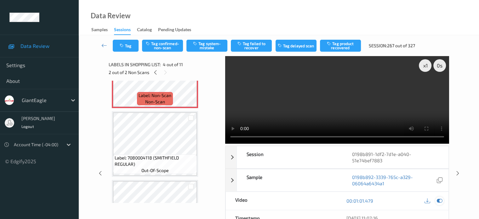
click at [440, 198] on icon at bounding box center [440, 201] width 6 height 6
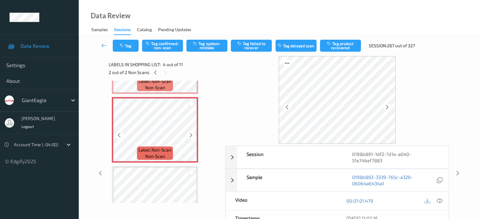
scroll to position [194, 0]
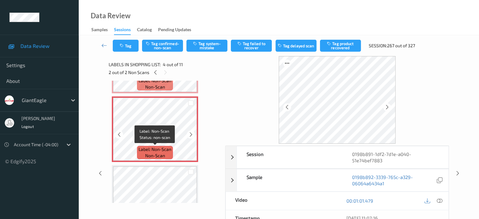
click at [162, 153] on span "non-scan" at bounding box center [155, 156] width 20 height 6
click at [442, 200] on icon at bounding box center [440, 201] width 6 height 6
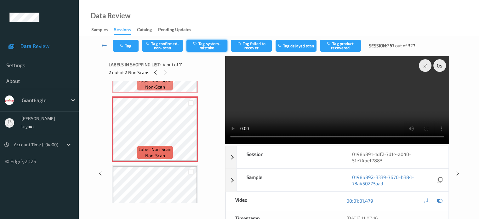
click at [208, 48] on button "Tag system-mistake" at bounding box center [207, 46] width 41 height 12
click at [125, 49] on button "Tag" at bounding box center [126, 46] width 26 height 12
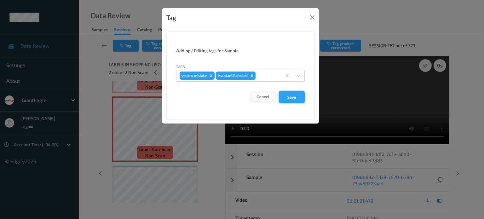
click at [289, 98] on button "Save" at bounding box center [292, 97] width 26 height 12
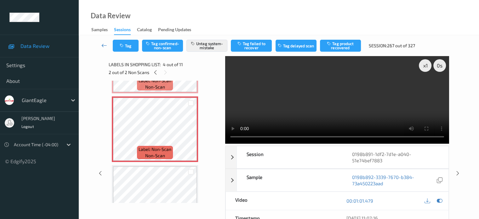
click at [104, 48] on icon at bounding box center [105, 45] width 6 height 6
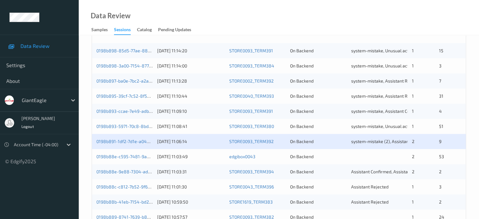
scroll to position [153, 0]
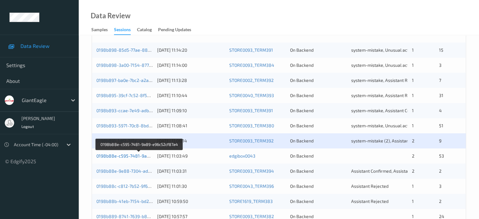
click at [132, 157] on link "0198b88e-c595-7481-9a89-e96c52cf87a4" at bounding box center [139, 155] width 87 height 5
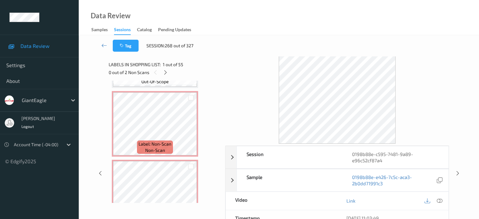
scroll to position [3635, 0]
click at [118, 130] on icon at bounding box center [119, 130] width 5 height 6
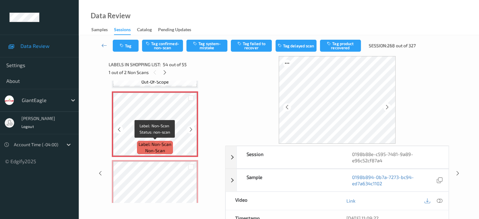
click at [150, 147] on span "Label: Non-Scan" at bounding box center [155, 144] width 33 height 6
click at [439, 198] on icon at bounding box center [440, 201] width 6 height 6
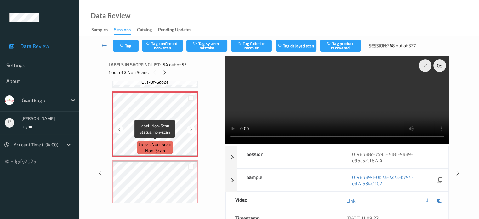
click at [155, 148] on span "non-scan" at bounding box center [155, 151] width 20 height 6
click at [438, 199] on icon at bounding box center [440, 201] width 6 height 6
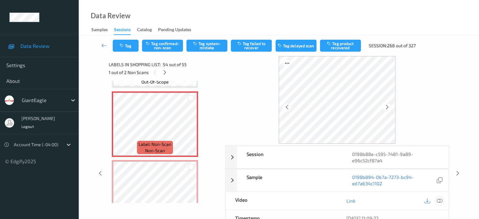
click at [438, 199] on icon at bounding box center [440, 201] width 6 height 6
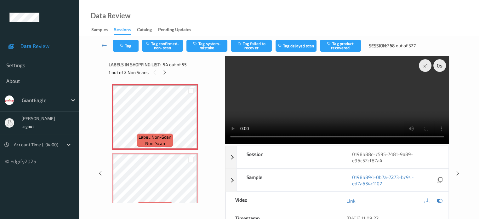
scroll to position [3660, 0]
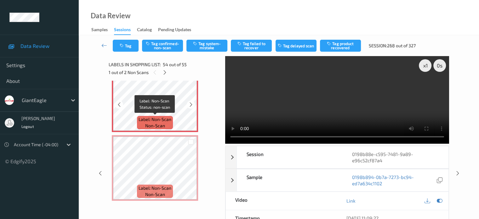
click at [152, 125] on span "non-scan" at bounding box center [155, 126] width 20 height 6
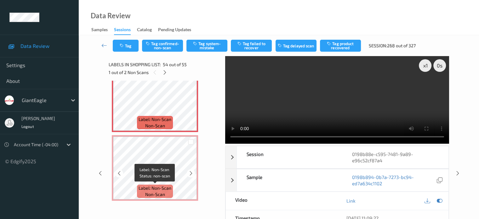
click at [148, 187] on span "Label: Non-Scan" at bounding box center [155, 188] width 33 height 6
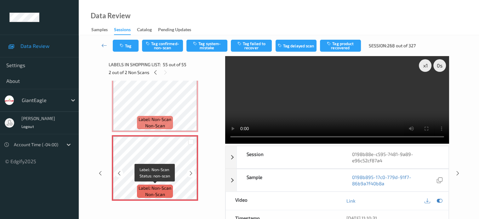
click at [152, 193] on span "non-scan" at bounding box center [155, 194] width 20 height 6
click at [441, 201] on icon at bounding box center [440, 201] width 6 height 6
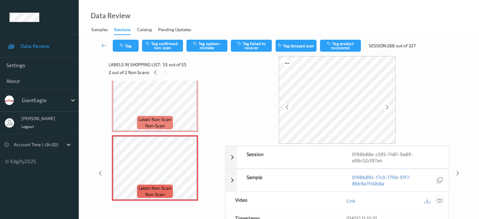
click at [442, 199] on icon at bounding box center [440, 201] width 6 height 6
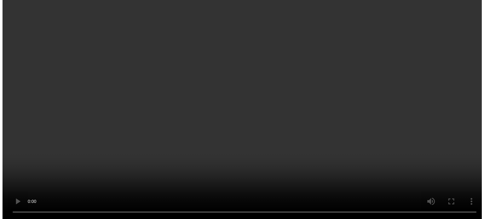
scroll to position [3607, 0]
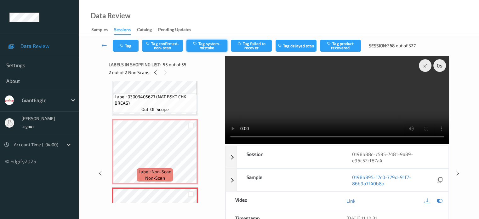
click at [211, 47] on button "Tag system-mistake" at bounding box center [207, 46] width 41 height 12
click at [134, 43] on button "Tag" at bounding box center [126, 46] width 26 height 12
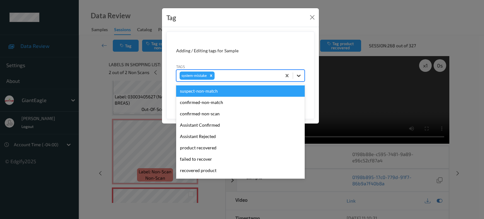
click at [302, 77] on div at bounding box center [298, 75] width 11 height 11
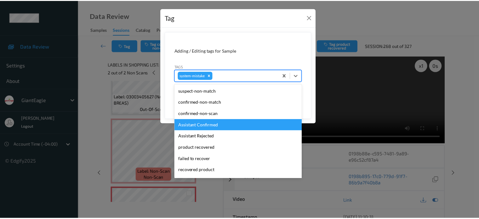
scroll to position [67, 0]
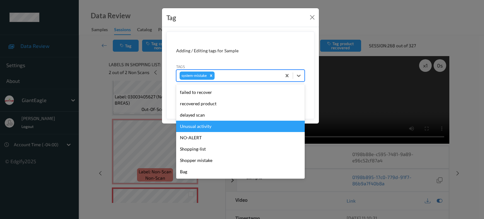
click at [196, 128] on div "Unusual activity" at bounding box center [240, 126] width 129 height 11
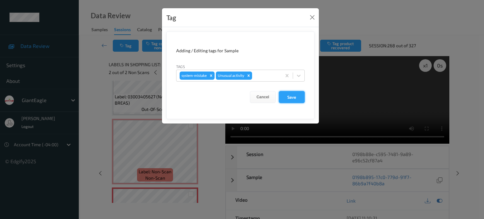
click at [294, 98] on button "Save" at bounding box center [292, 97] width 26 height 12
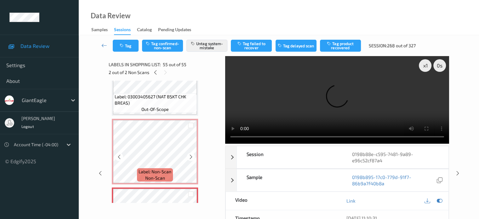
scroll to position [3660, 0]
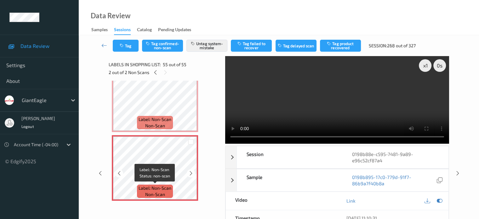
click at [153, 190] on span "Label: Non-Scan" at bounding box center [155, 188] width 33 height 6
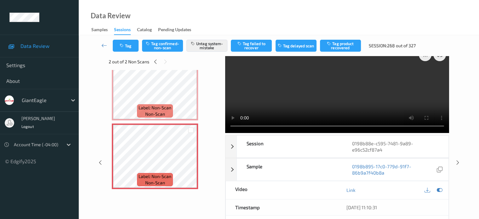
scroll to position [0, 0]
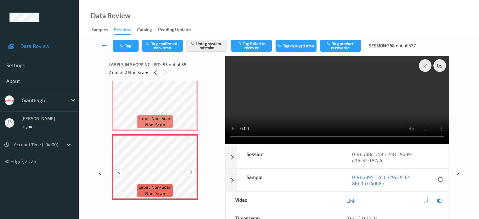
click at [120, 174] on icon at bounding box center [119, 173] width 5 height 6
click at [193, 173] on icon at bounding box center [191, 173] width 5 height 6
click at [120, 174] on icon at bounding box center [119, 173] width 5 height 6
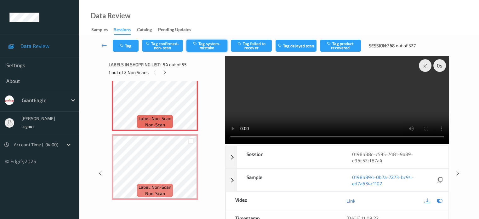
click at [213, 41] on button "Tag system-mistake" at bounding box center [207, 46] width 41 height 12
click at [208, 46] on button "Tag system-mistake" at bounding box center [207, 46] width 41 height 12
click at [129, 44] on button "Tag" at bounding box center [126, 46] width 26 height 12
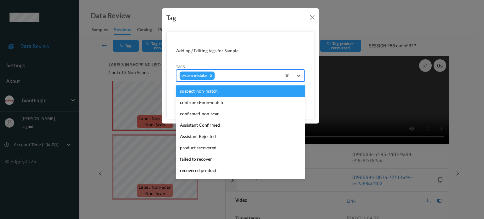
click at [305, 76] on div "system-mistake" at bounding box center [240, 76] width 129 height 12
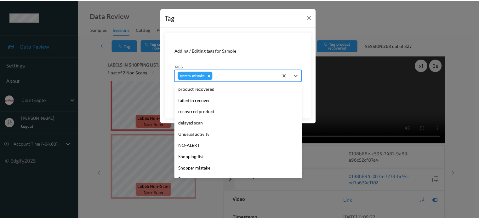
scroll to position [67, 0]
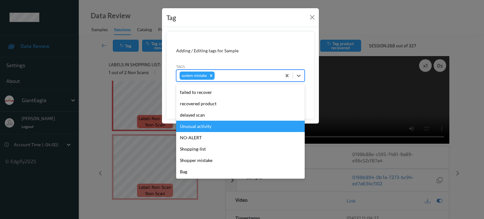
click at [198, 127] on div "Unusual activity" at bounding box center [240, 126] width 129 height 11
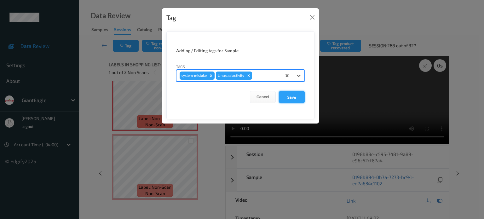
click at [288, 94] on button "Save" at bounding box center [292, 97] width 26 height 12
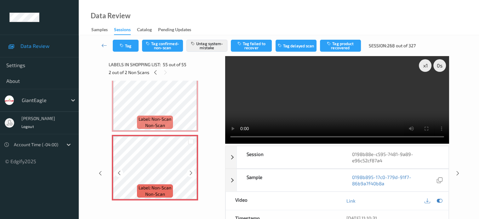
scroll to position [3659, 0]
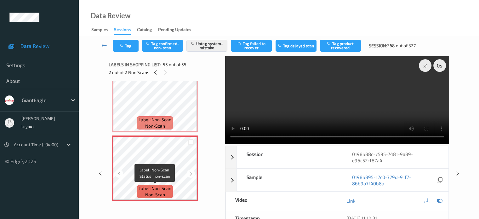
click at [158, 187] on span "Label: Non-Scan" at bounding box center [155, 188] width 33 height 6
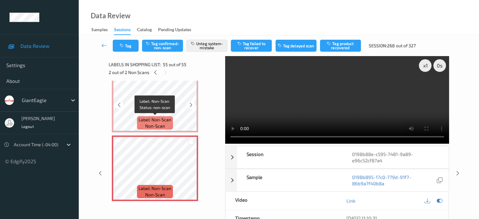
click at [147, 123] on span "non-scan" at bounding box center [155, 126] width 20 height 6
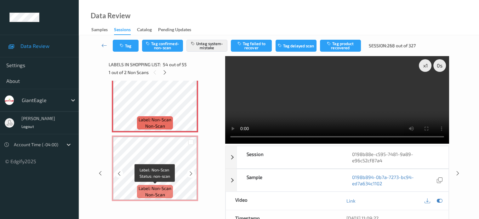
click at [162, 189] on span "Label: Non-Scan" at bounding box center [155, 188] width 33 height 6
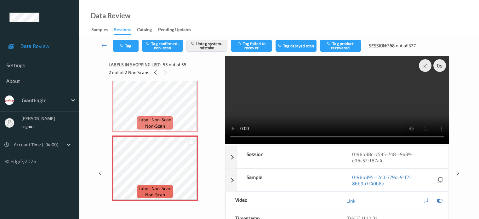
click at [214, 53] on div "Tag Tag confirmed-non-scan Untag system-mistake Tag failed to recover Tag delay…" at bounding box center [279, 45] width 375 height 21
click at [211, 47] on button "Untag system-mistake" at bounding box center [207, 46] width 41 height 12
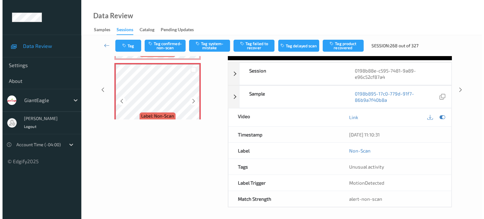
scroll to position [3661, 0]
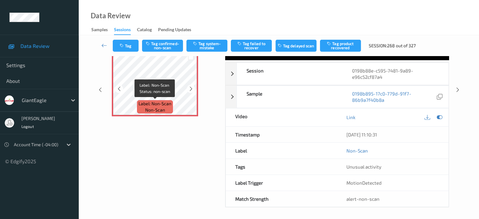
click at [151, 108] on span "non-scan" at bounding box center [155, 110] width 20 height 6
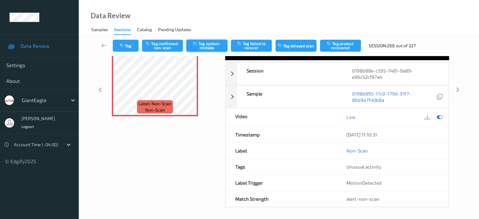
click at [207, 44] on button "Tag system-mistake" at bounding box center [207, 46] width 41 height 12
click at [134, 47] on button "Tag" at bounding box center [126, 46] width 26 height 12
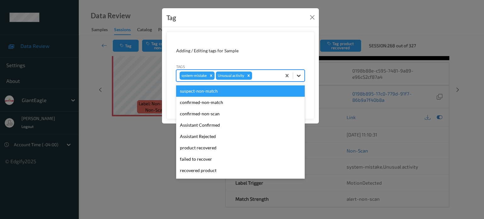
click at [301, 76] on icon at bounding box center [299, 76] width 6 height 6
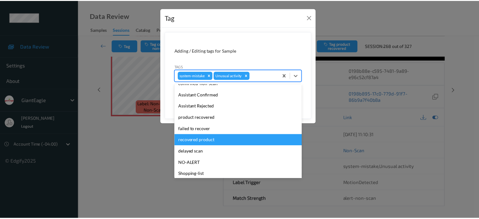
scroll to position [30, 0]
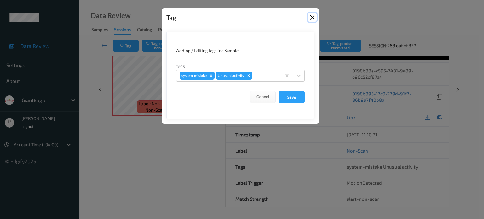
click at [316, 18] on button "Close" at bounding box center [312, 17] width 9 height 9
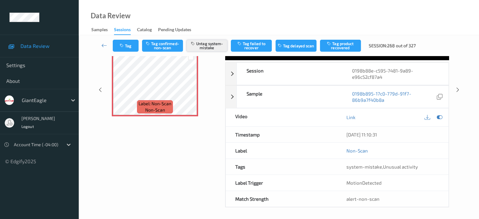
click at [206, 47] on button "Untag system-mistake" at bounding box center [207, 46] width 41 height 12
click at [121, 90] on icon at bounding box center [119, 89] width 5 height 6
click at [207, 48] on button "Tag system-mistake" at bounding box center [207, 46] width 41 height 12
click at [129, 48] on button "Tag" at bounding box center [126, 46] width 26 height 12
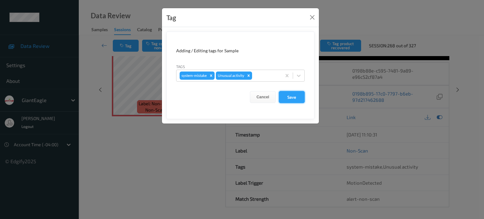
click at [293, 99] on button "Save" at bounding box center [292, 97] width 26 height 12
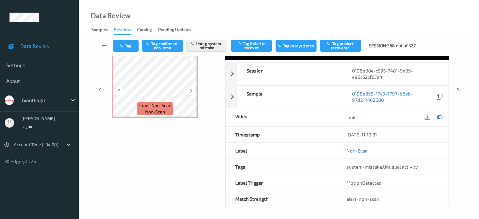
scroll to position [3590, 0]
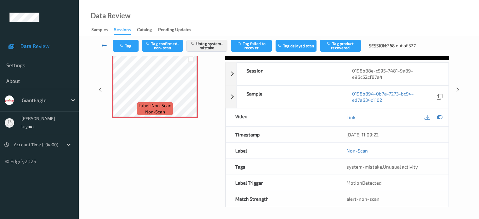
click at [102, 48] on icon at bounding box center [105, 45] width 6 height 6
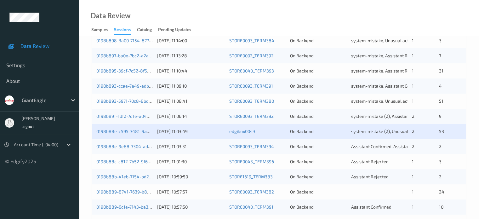
scroll to position [178, 0]
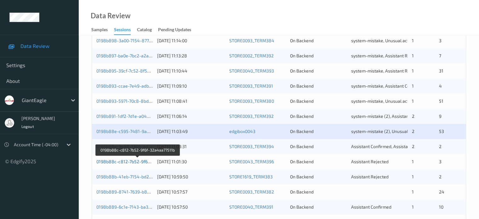
click at [132, 163] on link "0198b88c-c812-7b52-9f6f-32a4aa77511b" at bounding box center [138, 161] width 84 height 5
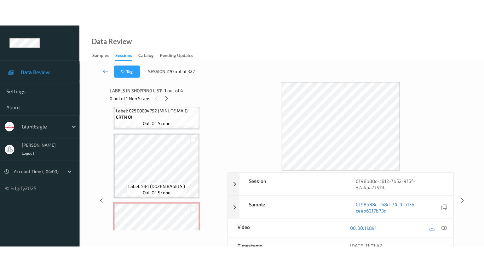
scroll to position [155, 0]
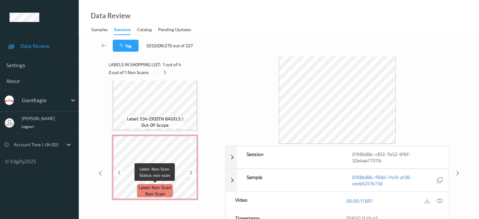
click at [155, 186] on span "Label: Non-Scan" at bounding box center [155, 187] width 33 height 6
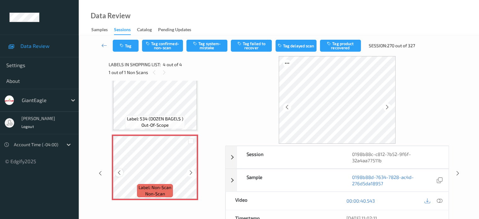
click at [119, 173] on icon at bounding box center [119, 173] width 5 height 6
click at [443, 201] on div at bounding box center [440, 201] width 9 height 9
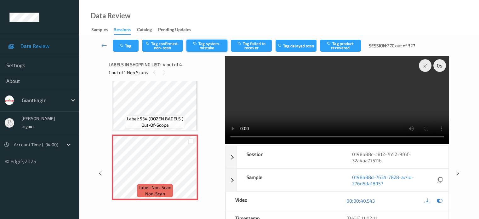
click at [204, 48] on button "Tag system-mistake" at bounding box center [207, 46] width 41 height 12
click at [133, 48] on button "Tag" at bounding box center [126, 46] width 26 height 12
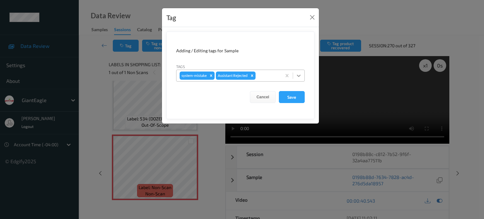
click at [303, 77] on div at bounding box center [298, 75] width 11 height 11
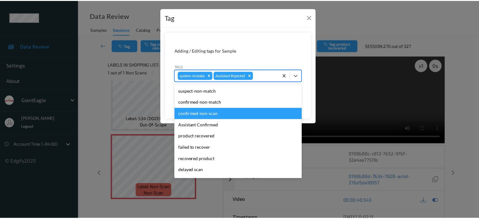
scroll to position [55, 0]
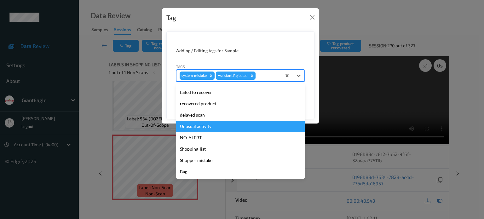
click at [194, 127] on div "Unusual activity" at bounding box center [240, 126] width 129 height 11
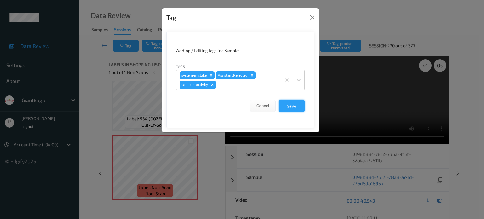
click at [290, 108] on button "Save" at bounding box center [292, 106] width 26 height 12
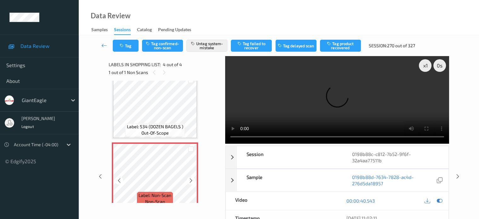
scroll to position [155, 0]
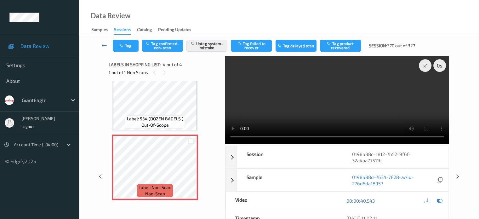
click at [102, 45] on icon at bounding box center [105, 45] width 6 height 6
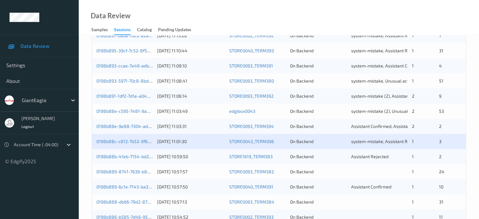
scroll to position [210, 0]
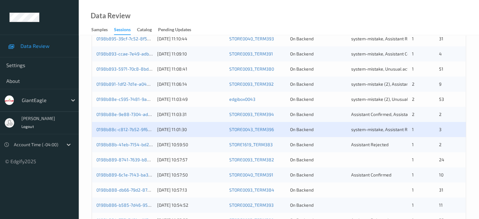
click at [129, 148] on div "0198b88b-41eb-7154-bd2e-52676cf50154 17/08/2025 10:59:50 STORE1619_TERM383 On B…" at bounding box center [279, 144] width 374 height 15
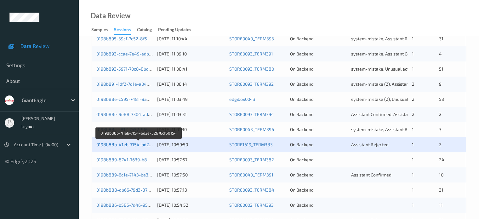
click at [131, 145] on link "0198b88b-41eb-7154-bd2e-52676cf50154" at bounding box center [138, 144] width 85 height 5
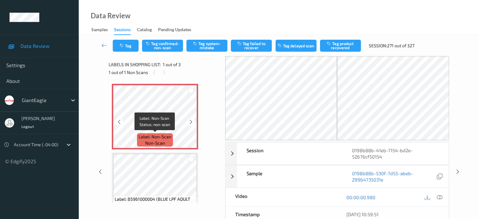
click at [156, 142] on span "non-scan" at bounding box center [155, 143] width 20 height 6
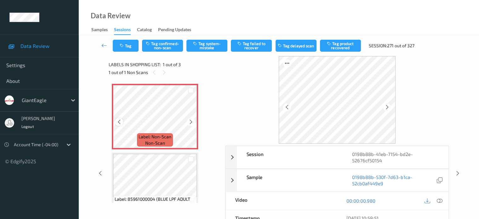
click at [119, 123] on icon at bounding box center [119, 122] width 5 height 6
click at [443, 200] on div at bounding box center [440, 201] width 9 height 9
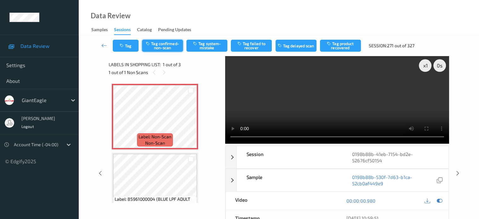
click at [166, 46] on button "Tag confirmed-non-scan" at bounding box center [162, 46] width 41 height 12
click at [339, 50] on button "Tag product recovered" at bounding box center [340, 46] width 41 height 12
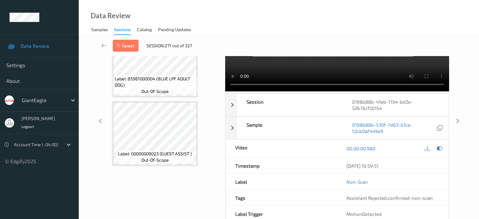
scroll to position [34, 0]
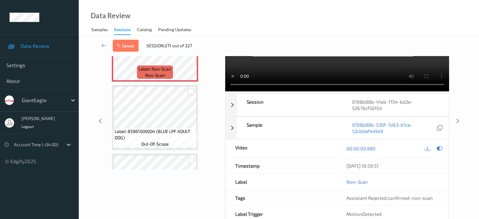
click at [191, 93] on div at bounding box center [191, 92] width 6 height 6
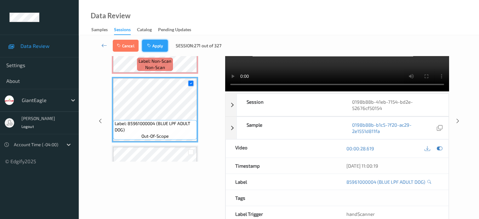
click at [152, 47] on icon "button" at bounding box center [149, 46] width 5 height 4
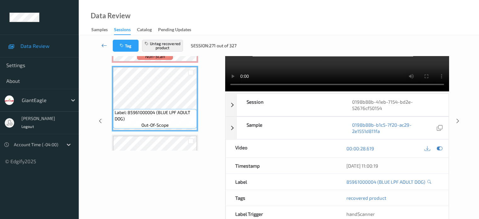
click at [104, 48] on icon at bounding box center [105, 45] width 6 height 6
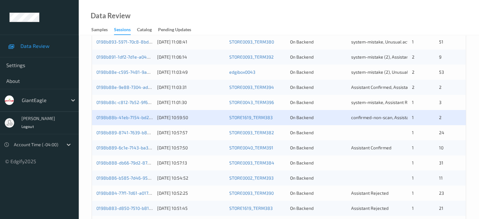
scroll to position [237, 0]
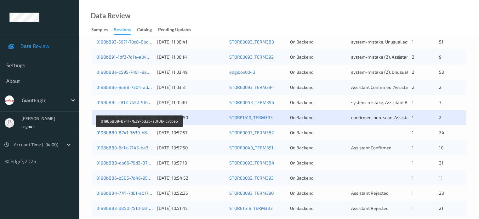
click at [109, 133] on link "0198b889-8741-7639-b82b-a3f0b4c7cba5" at bounding box center [139, 132] width 86 height 5
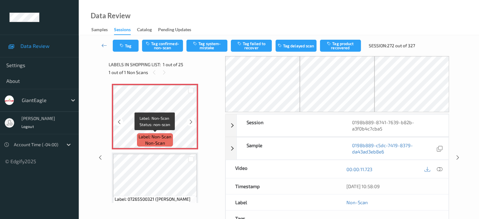
click at [155, 136] on span "Label: Non-Scan" at bounding box center [155, 137] width 33 height 6
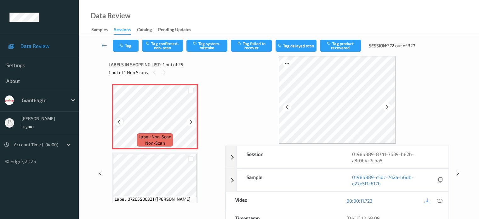
click at [119, 119] on icon at bounding box center [119, 122] width 5 height 6
click at [119, 121] on icon at bounding box center [119, 122] width 5 height 6
click at [441, 201] on icon at bounding box center [440, 201] width 6 height 6
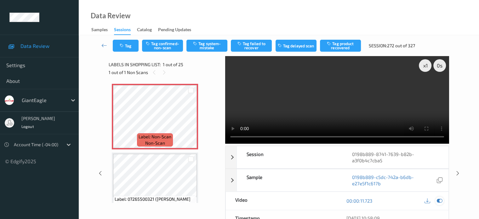
click at [442, 198] on icon at bounding box center [440, 201] width 6 height 6
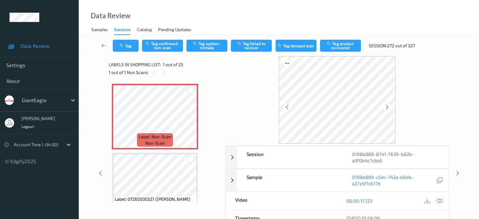
click at [441, 200] on icon at bounding box center [440, 201] width 6 height 6
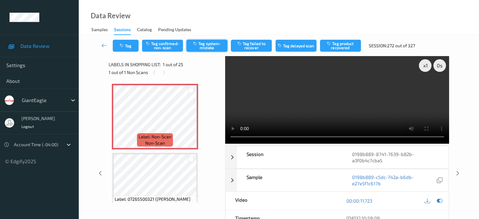
click at [205, 44] on button "Tag system-mistake" at bounding box center [207, 46] width 41 height 12
click at [133, 46] on button "Tag" at bounding box center [126, 46] width 26 height 12
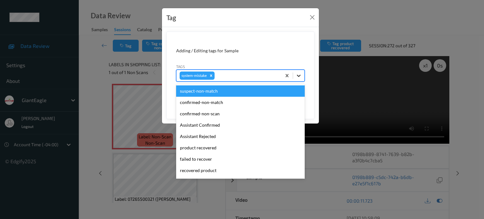
click at [302, 77] on div at bounding box center [298, 75] width 11 height 11
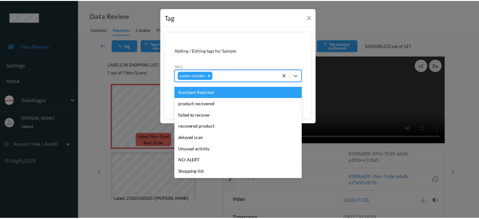
scroll to position [67, 0]
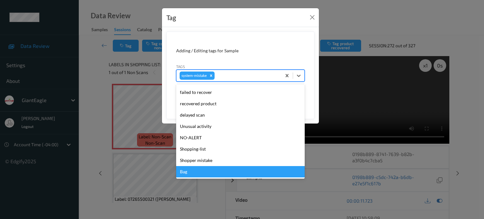
click at [182, 172] on div "Bag" at bounding box center [240, 171] width 129 height 11
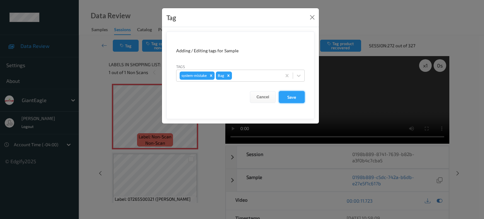
click at [295, 101] on button "Save" at bounding box center [292, 97] width 26 height 12
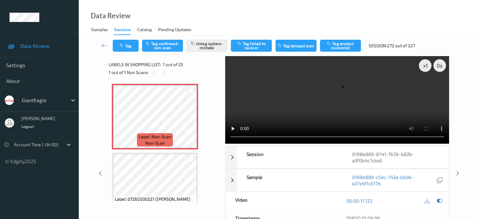
scroll to position [105, 0]
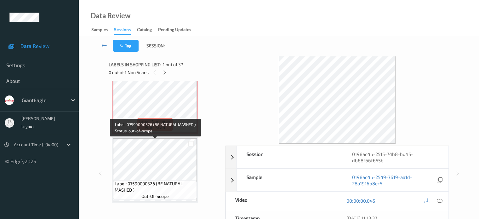
scroll to position [1996, 0]
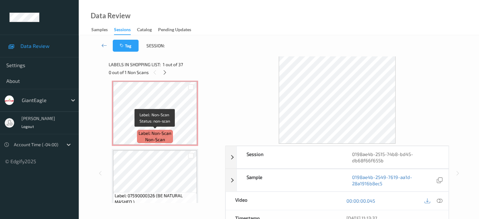
click at [156, 136] on span "Label: Non-Scan" at bounding box center [155, 133] width 33 height 6
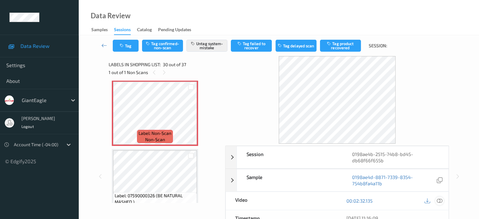
click at [437, 200] on div at bounding box center [440, 201] width 9 height 9
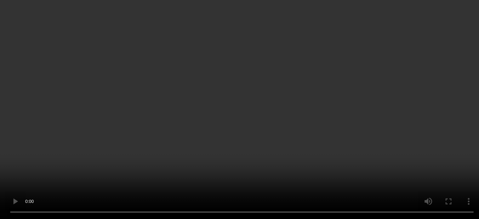
scroll to position [90, 0]
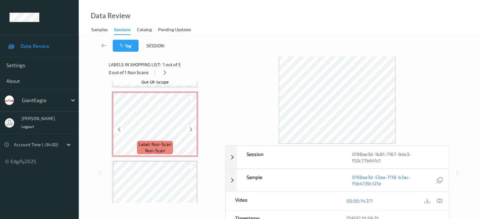
scroll to position [119, 0]
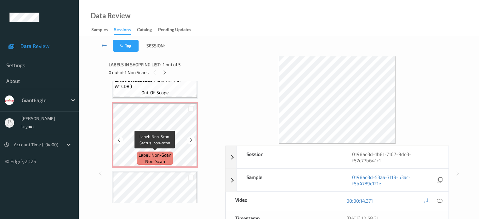
click at [148, 158] on span "non-scan" at bounding box center [155, 161] width 20 height 6
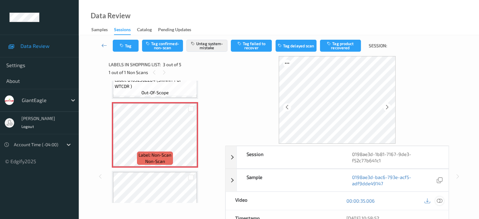
click at [440, 198] on icon at bounding box center [440, 201] width 6 height 6
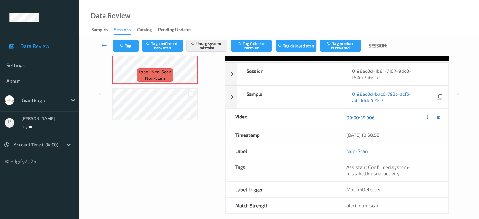
scroll to position [84, 0]
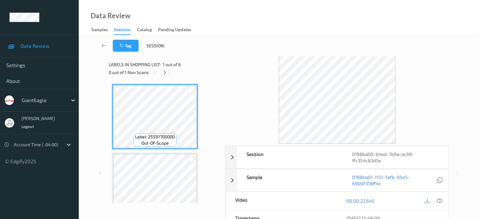
click at [165, 76] on div at bounding box center [165, 72] width 8 height 8
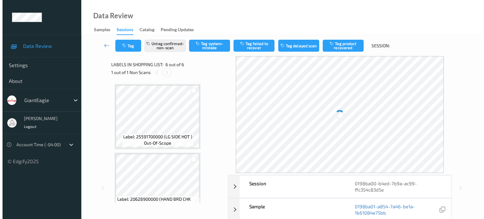
scroll to position [278, 0]
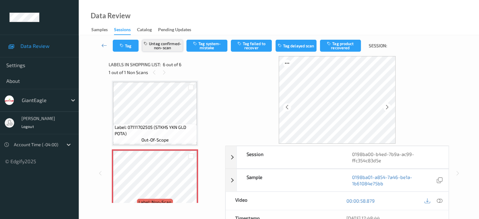
click at [161, 48] on button "Untag confirmed-non-scan" at bounding box center [162, 46] width 41 height 12
click at [205, 49] on button "Tag system-mistake" at bounding box center [207, 46] width 41 height 12
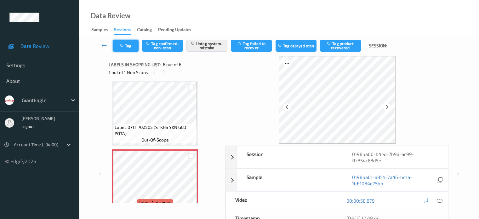
click at [131, 44] on button "Tag" at bounding box center [126, 46] width 26 height 12
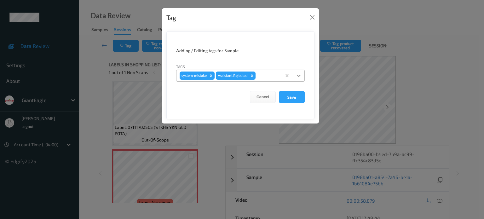
click at [298, 75] on icon at bounding box center [299, 76] width 4 height 2
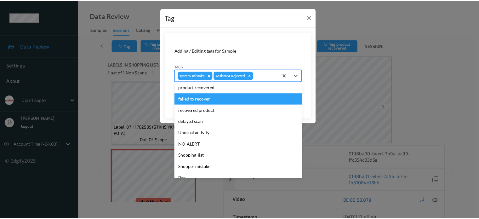
scroll to position [52, 0]
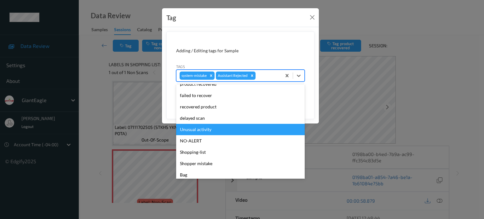
click at [196, 131] on div "Unusual activity" at bounding box center [240, 129] width 129 height 11
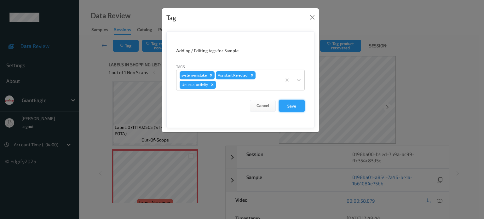
click at [295, 105] on button "Save" at bounding box center [292, 106] width 26 height 12
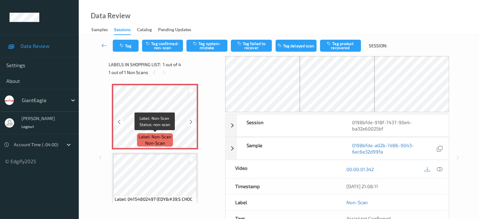
click at [163, 142] on span "non-scan" at bounding box center [155, 143] width 20 height 6
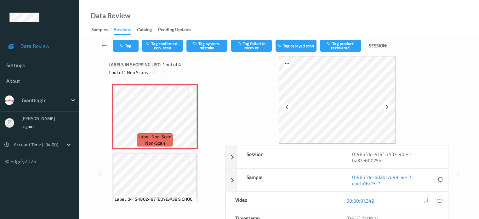
click at [439, 199] on icon at bounding box center [440, 201] width 6 height 6
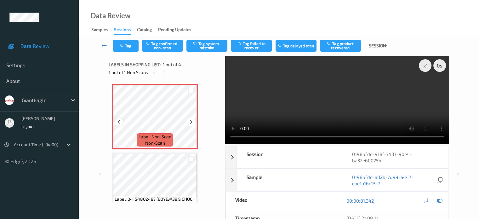
click at [122, 119] on icon at bounding box center [119, 122] width 5 height 6
